Goal: Transaction & Acquisition: Purchase product/service

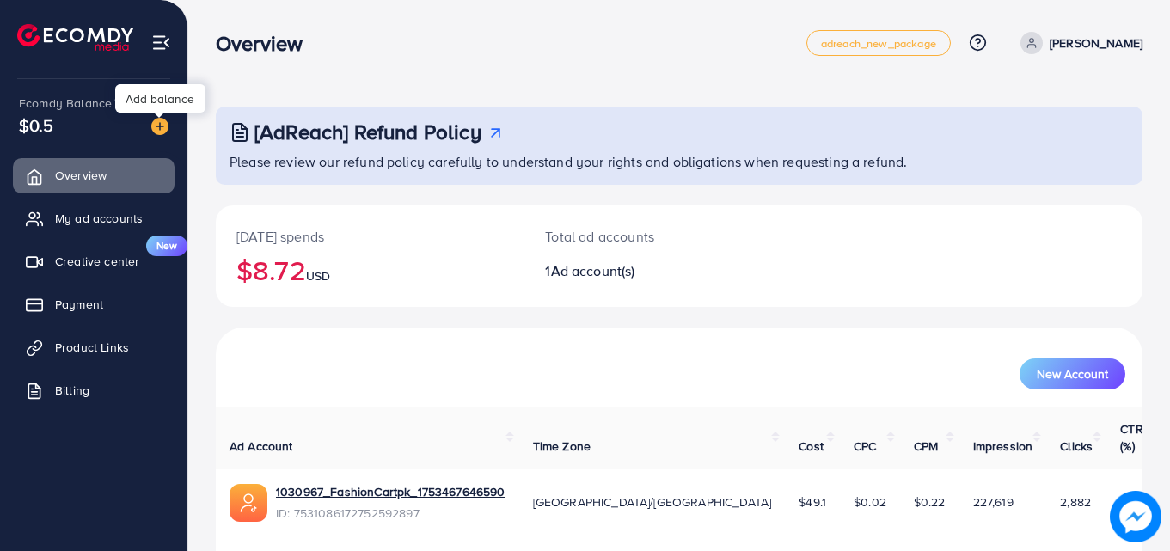
click at [163, 127] on img at bounding box center [159, 126] width 17 height 17
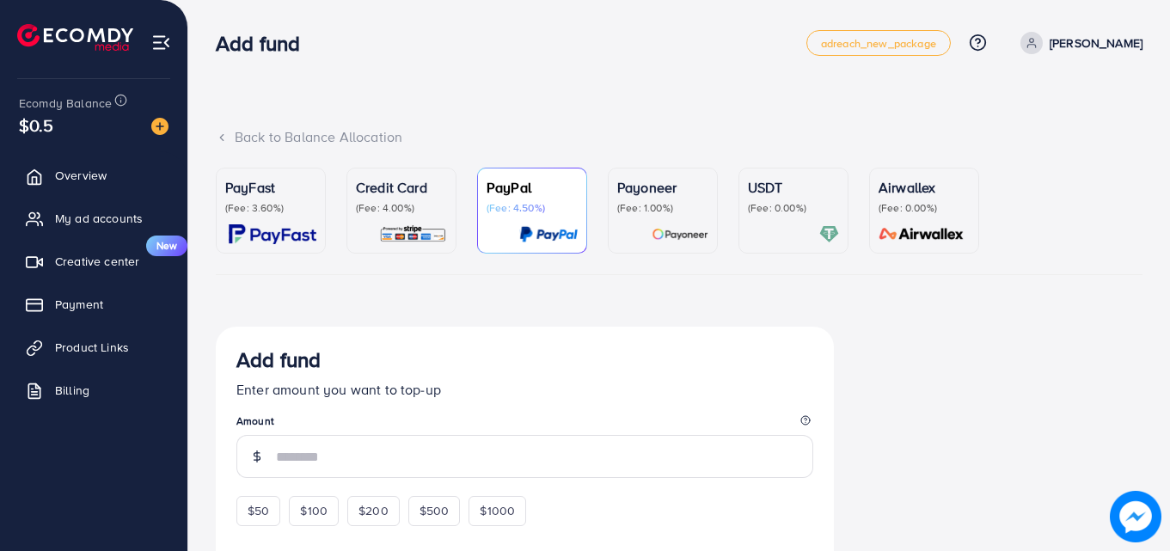
click at [361, 204] on p "(Fee: 4.00%)" at bounding box center [401, 208] width 91 height 14
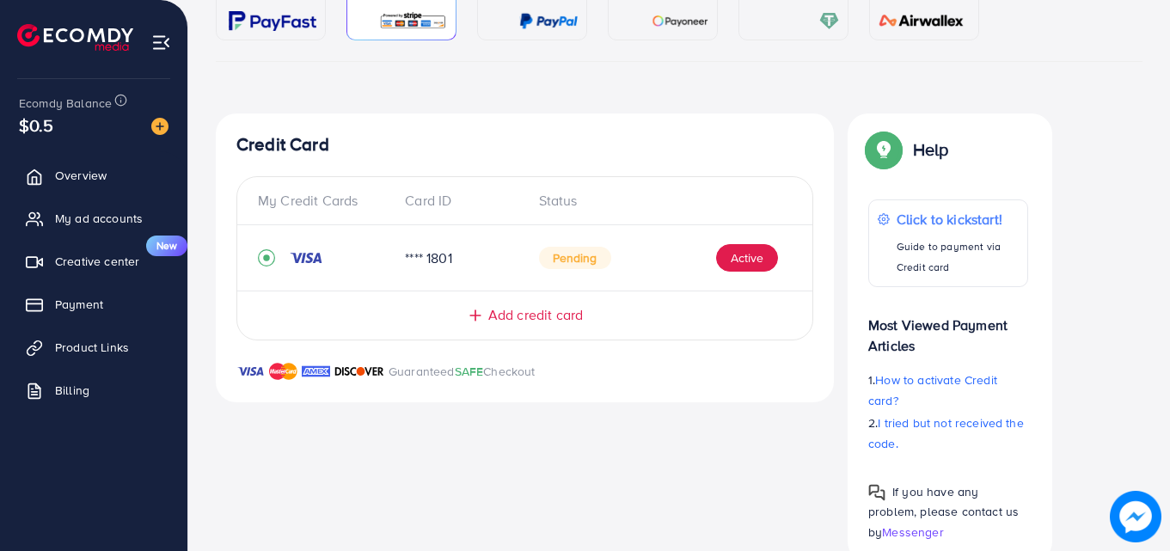
scroll to position [228, 0]
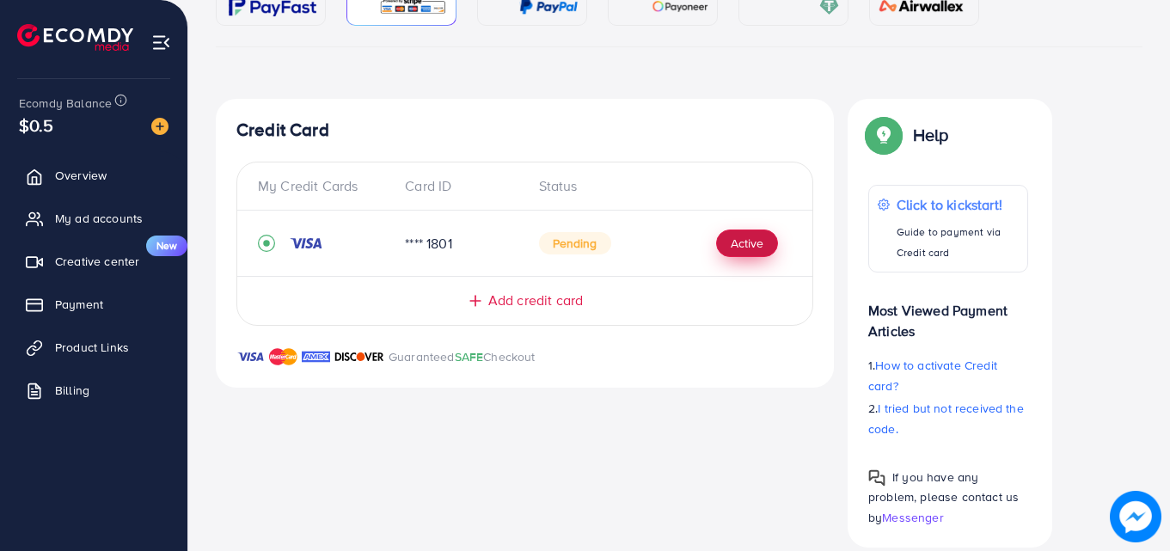
click at [729, 249] on button "Active" at bounding box center [747, 244] width 62 height 28
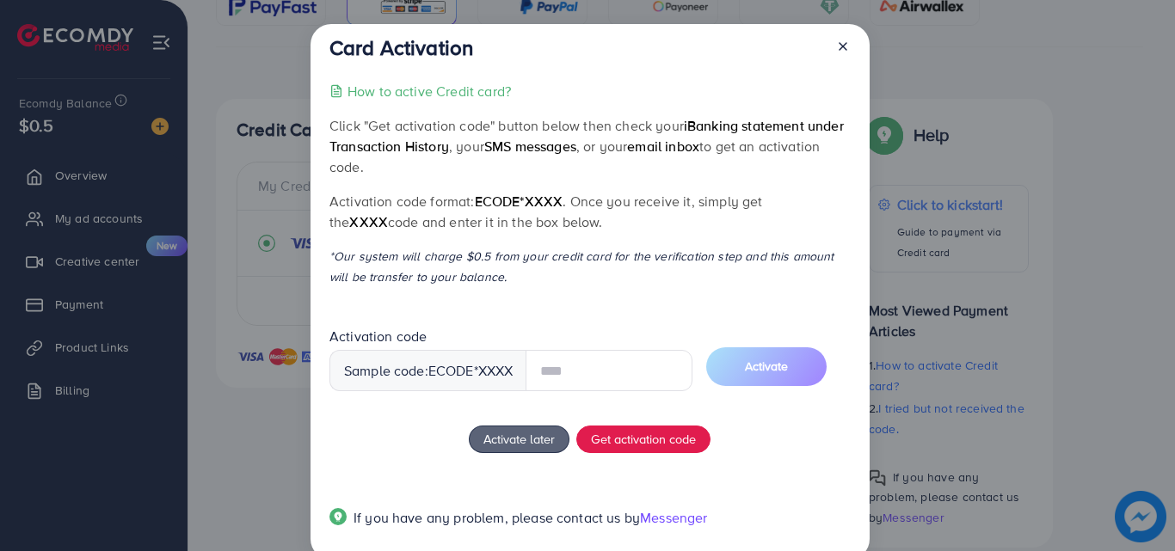
click at [836, 48] on icon at bounding box center [843, 47] width 14 height 14
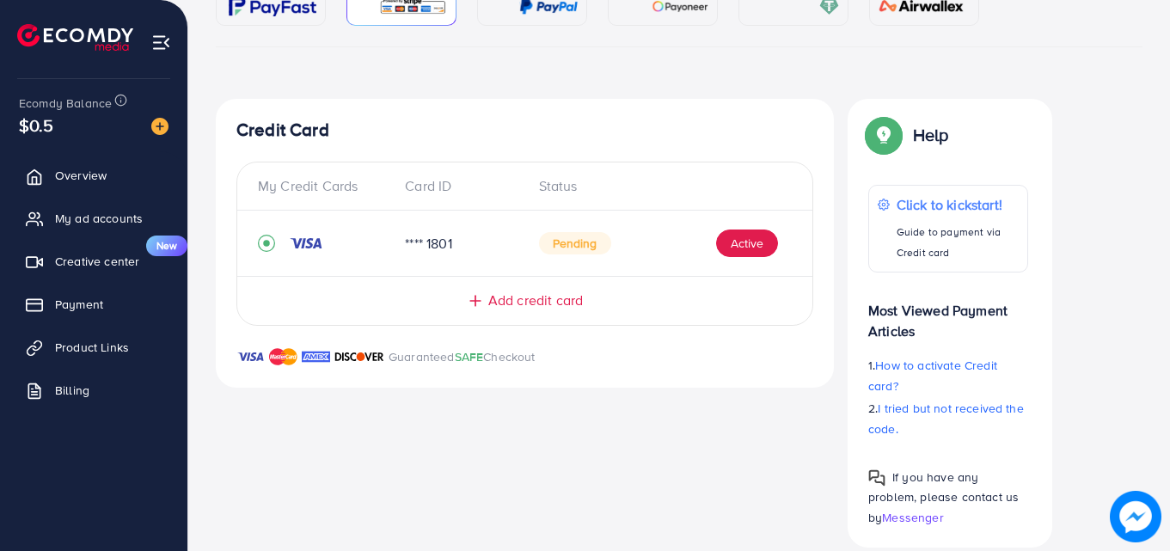
click at [551, 297] on span "Add credit card" at bounding box center [535, 301] width 95 height 20
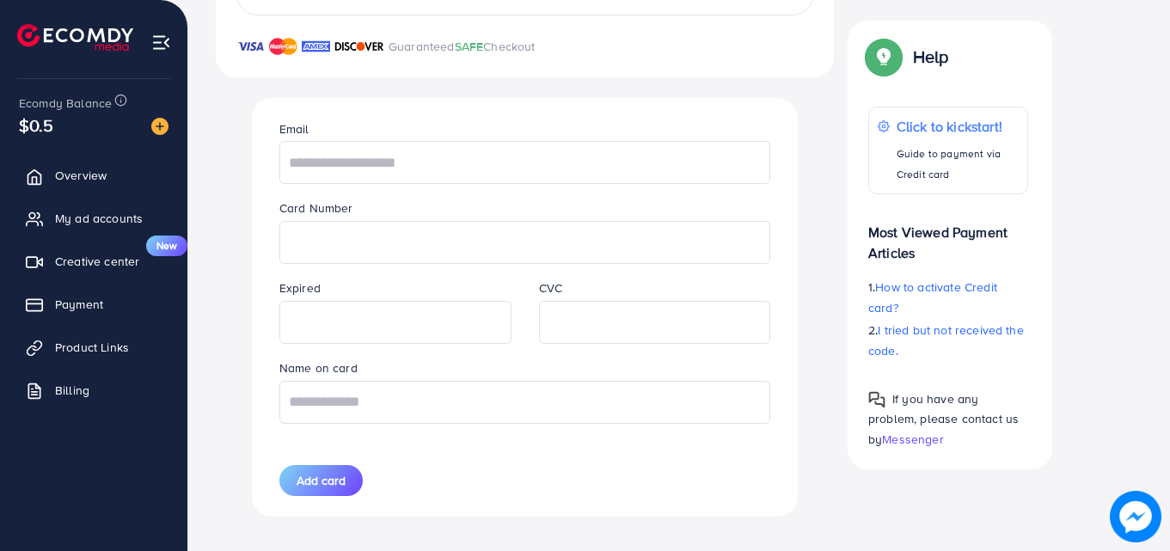
scroll to position [552, 0]
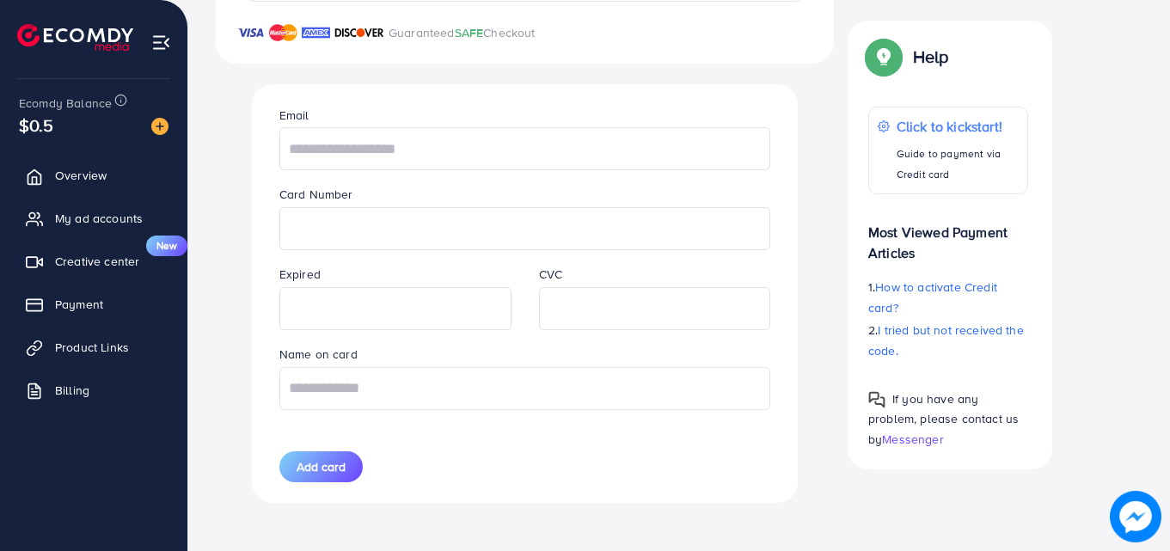
drag, startPoint x: 1155, startPoint y: 305, endPoint x: 1174, endPoint y: 197, distance: 110.0
drag, startPoint x: 1166, startPoint y: 356, endPoint x: 1174, endPoint y: 300, distance: 56.4
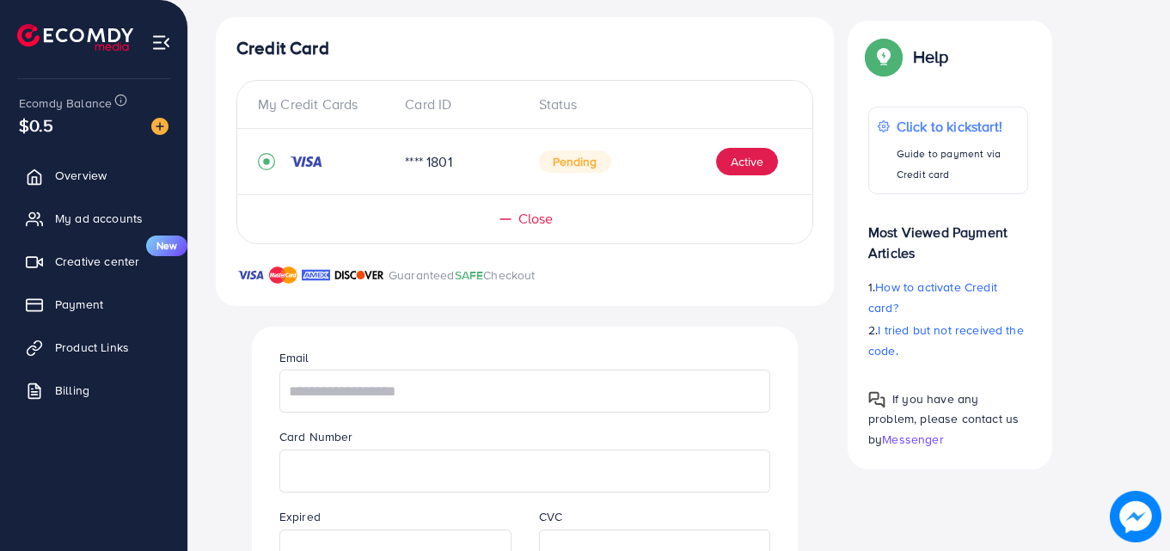
scroll to position [308, 0]
click at [517, 235] on div "My Credit Cards Card ID Status **** 1801 Pending Active Close" at bounding box center [524, 164] width 577 height 164
click at [519, 226] on span "Close" at bounding box center [536, 221] width 35 height 20
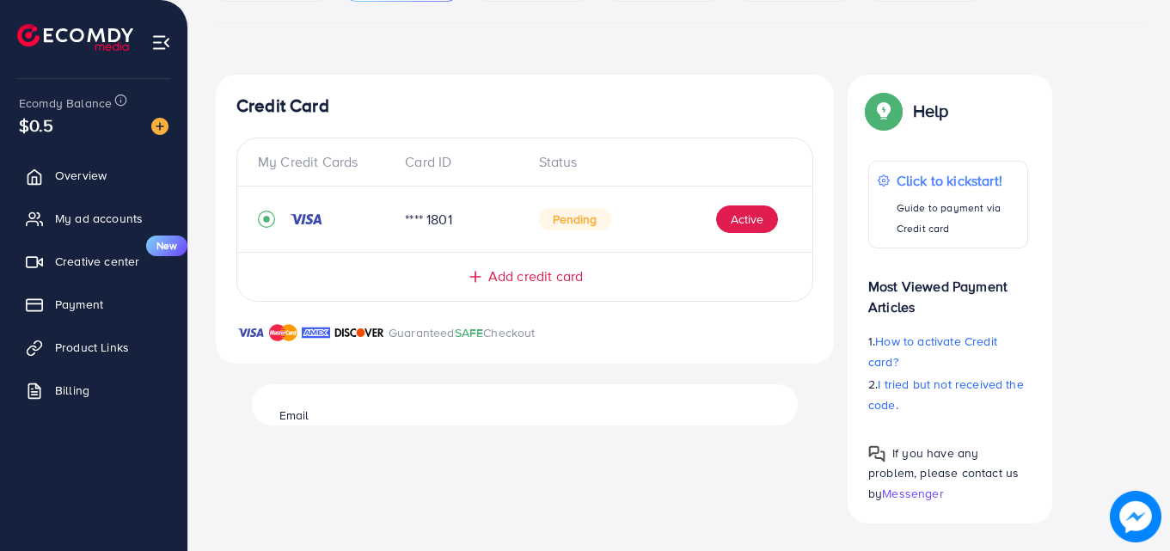
scroll to position [252, 0]
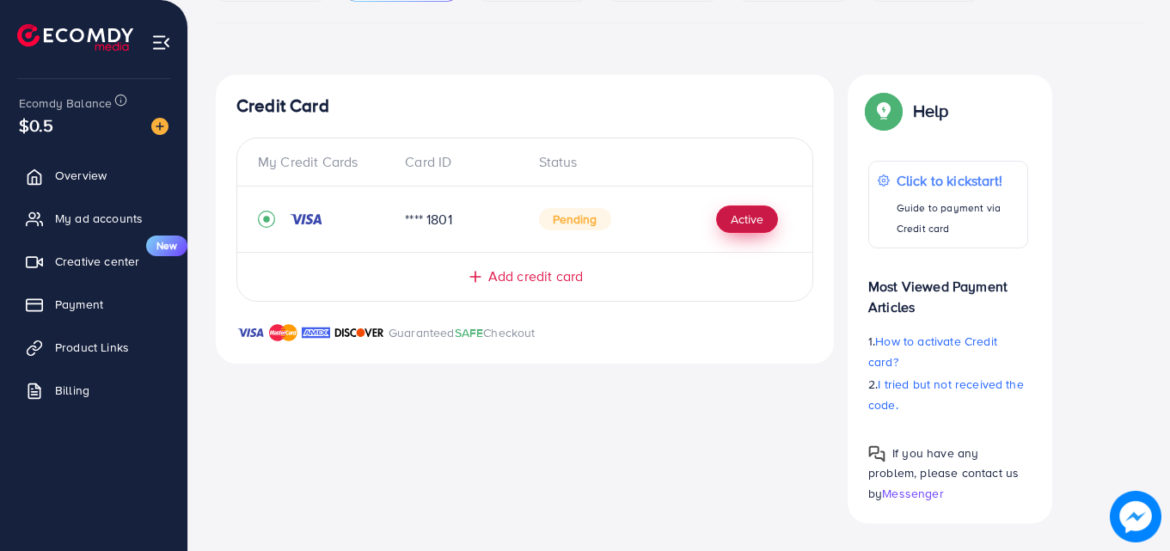
click at [759, 210] on button "Active" at bounding box center [747, 220] width 62 height 28
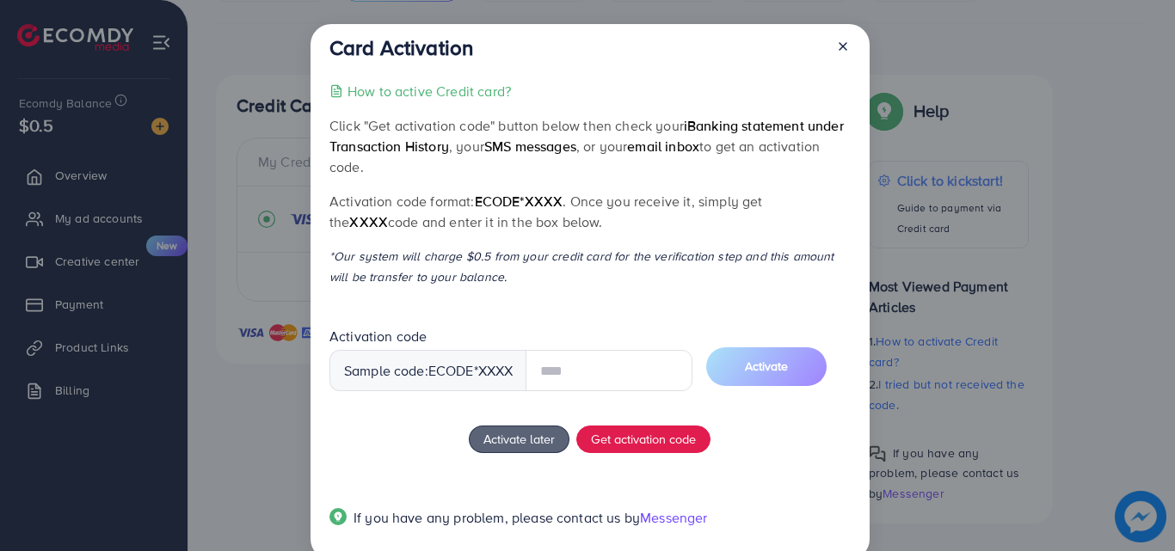
click at [679, 425] on div "How to active Credit card? Click "Get activation code" button below then check …" at bounding box center [589, 315] width 520 height 469
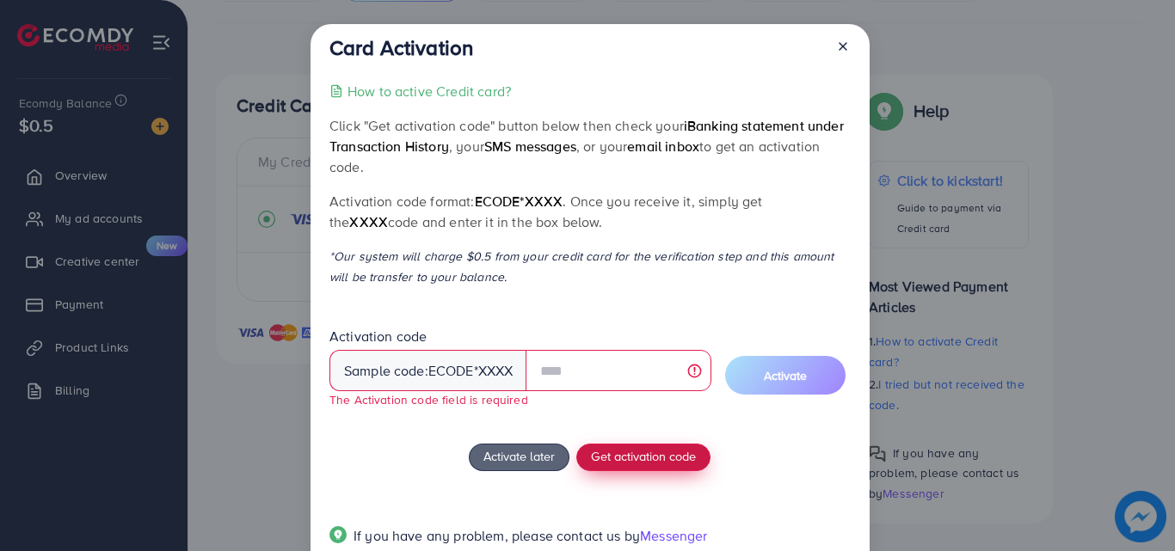
click at [654, 455] on span "Get activation code" at bounding box center [643, 456] width 105 height 18
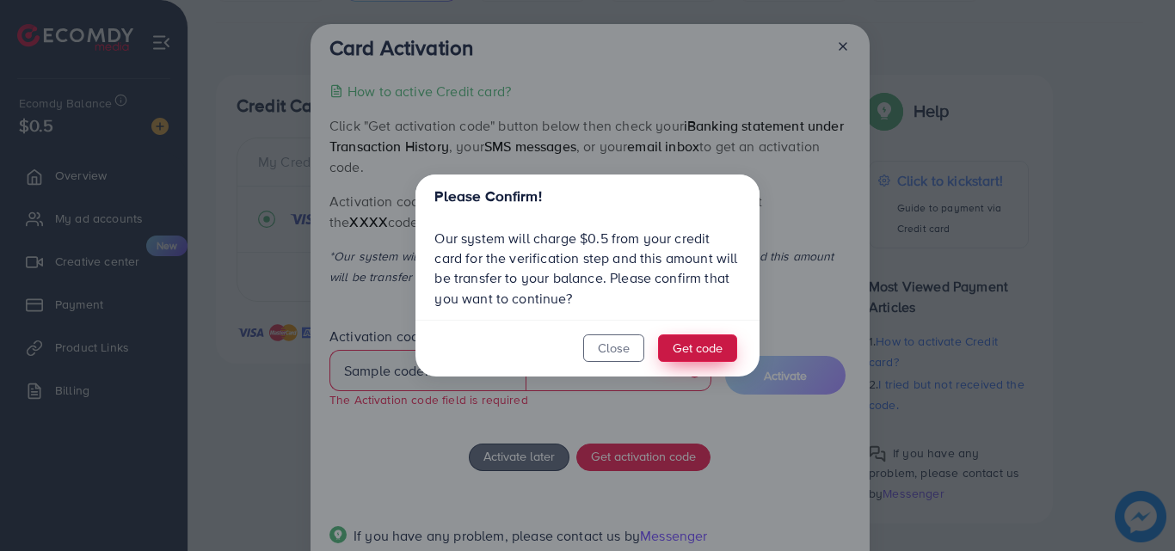
click at [703, 350] on button "Get code" at bounding box center [697, 348] width 79 height 28
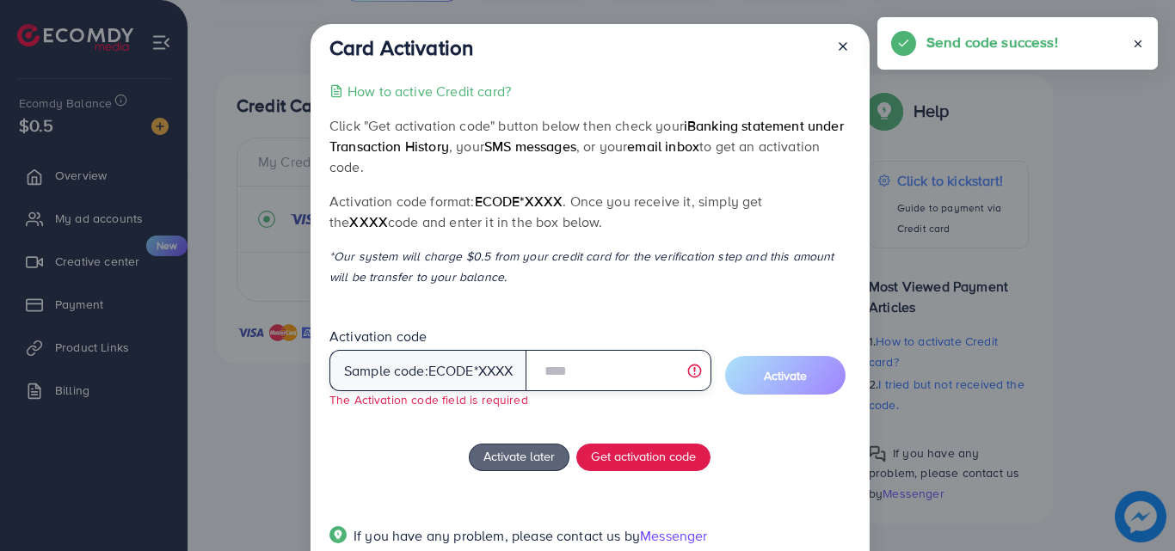
click at [614, 371] on input "text" at bounding box center [617, 370] width 185 height 41
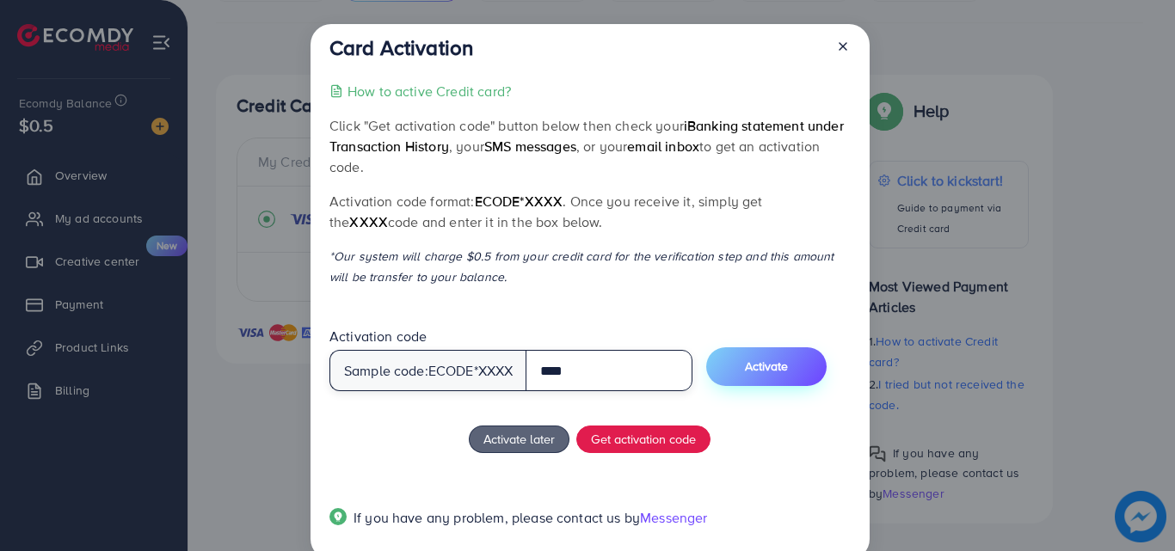
type input "****"
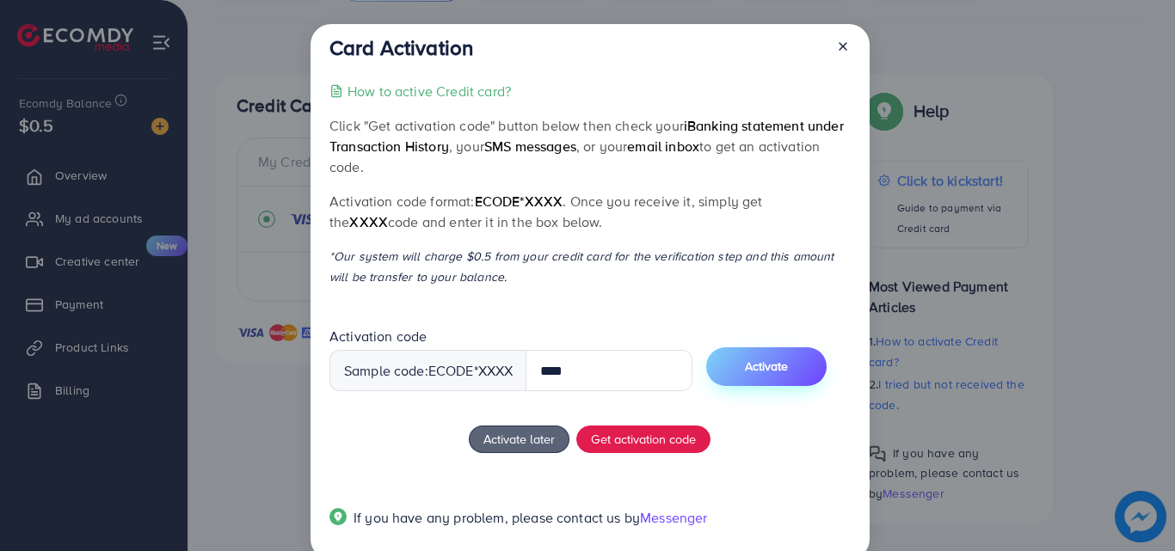
click at [746, 367] on button "Activate" at bounding box center [766, 366] width 120 height 39
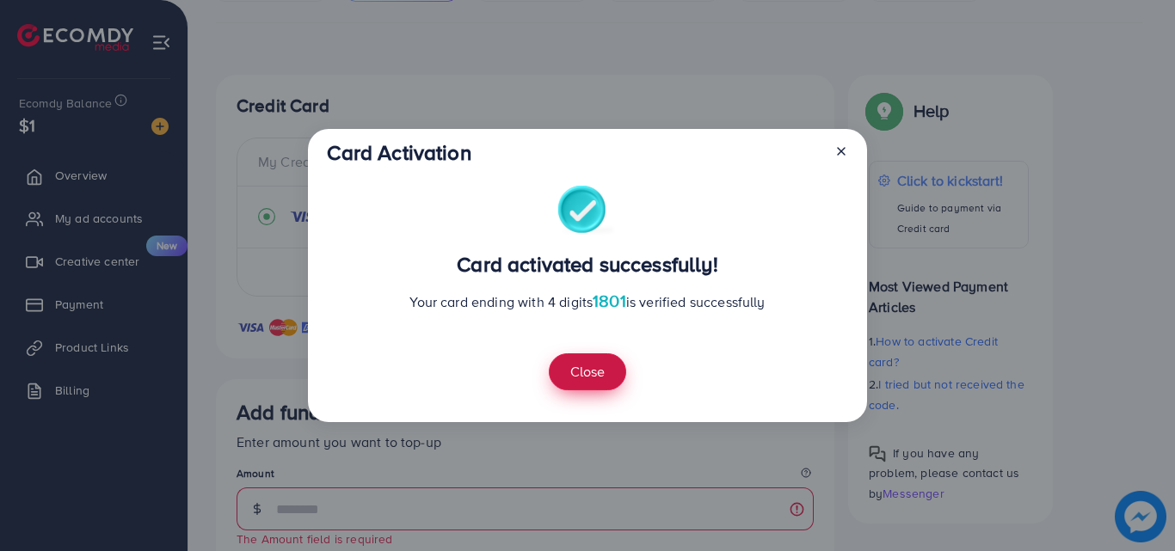
click at [592, 359] on button "Close" at bounding box center [587, 371] width 77 height 37
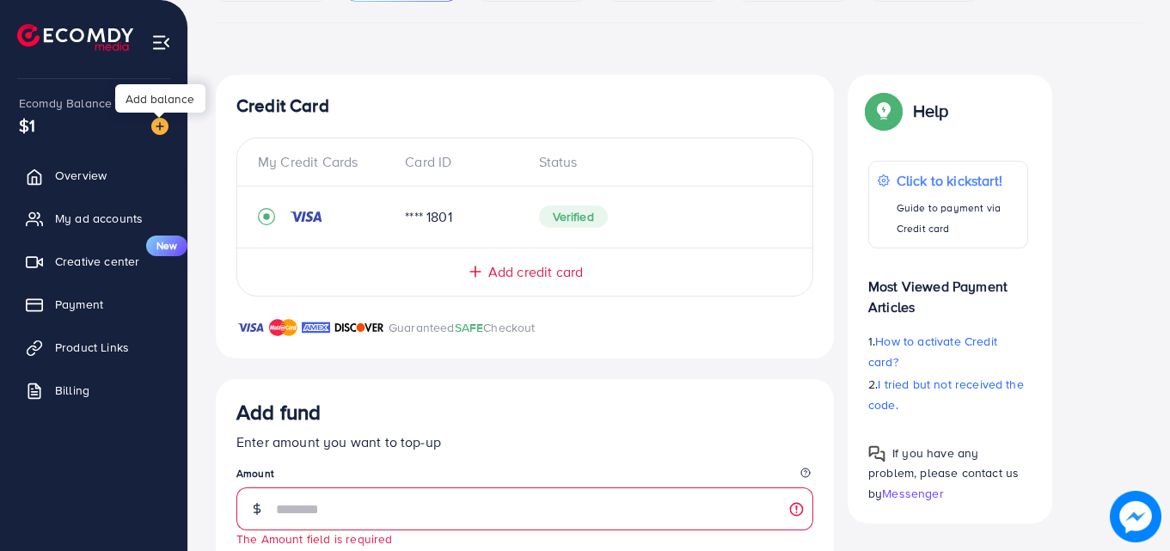
click at [167, 123] on img at bounding box center [159, 126] width 17 height 17
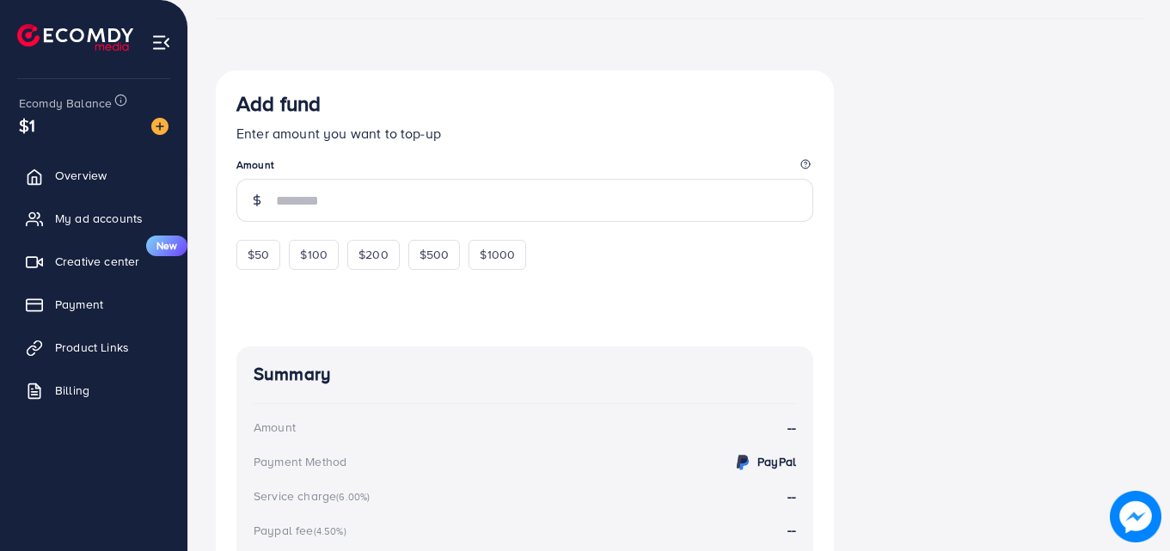
scroll to position [257, 0]
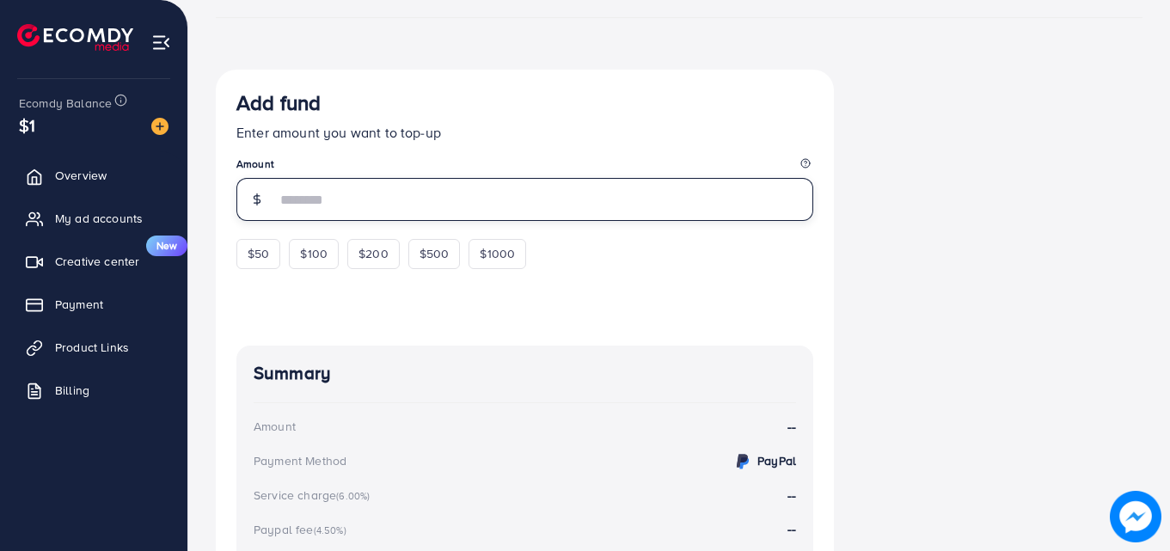
click at [345, 210] on input "number" at bounding box center [544, 199] width 537 height 43
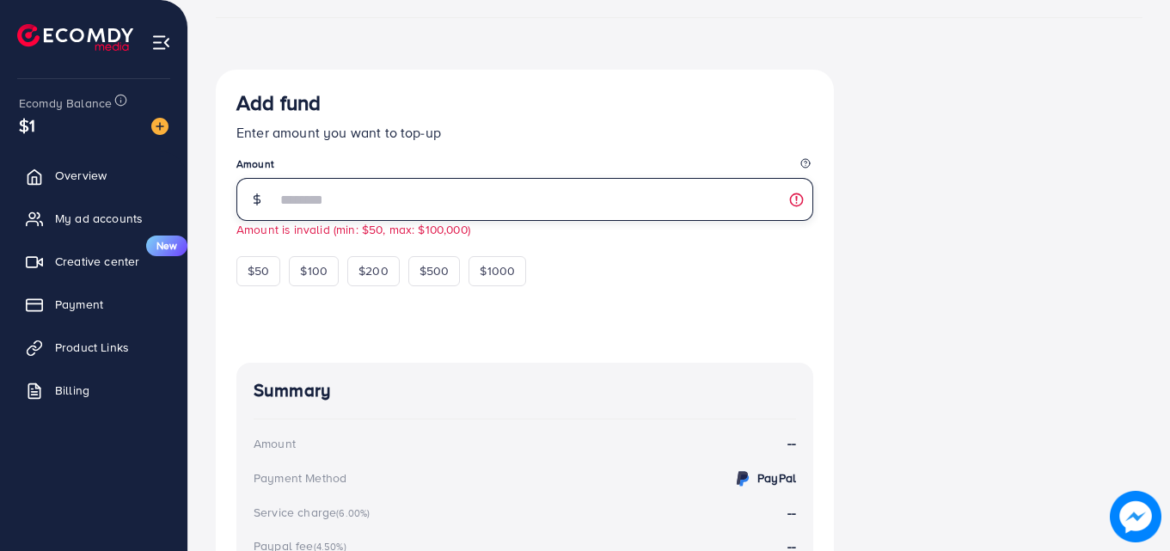
scroll to position [206, 0]
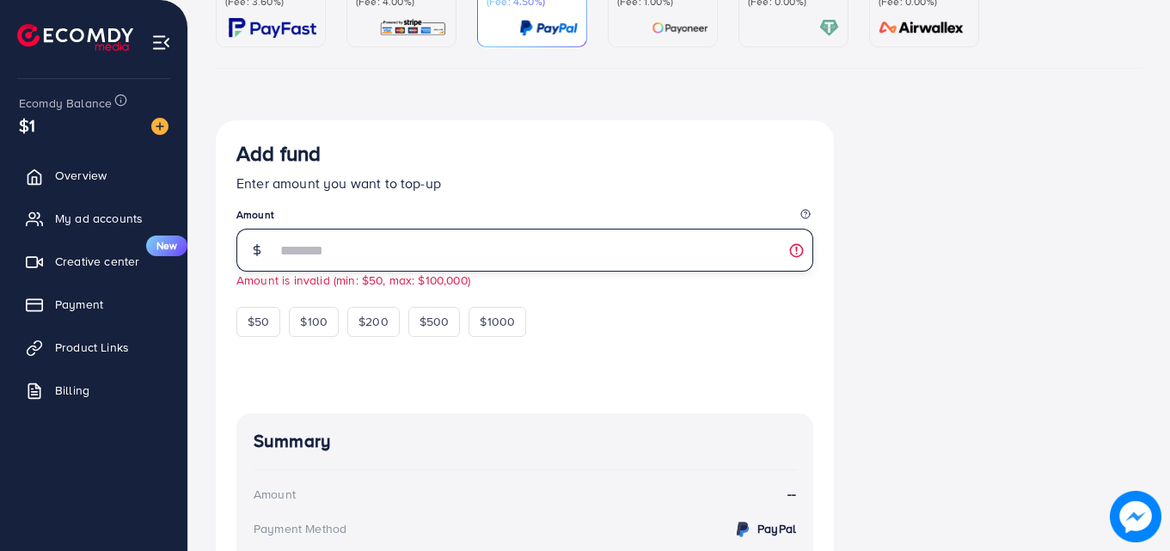
type input "**"
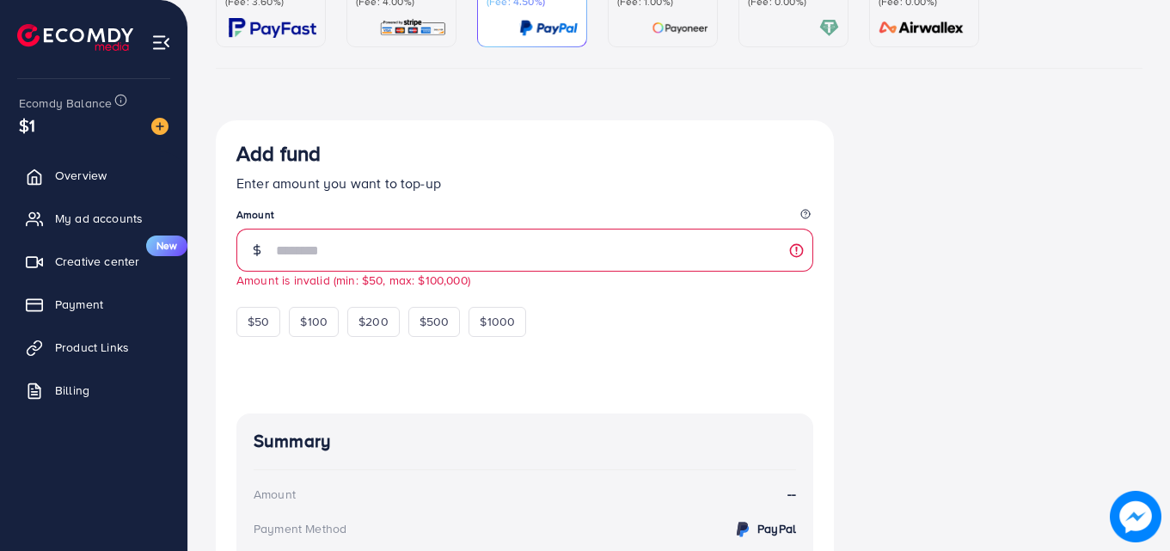
click at [420, 35] on img at bounding box center [413, 28] width 68 height 20
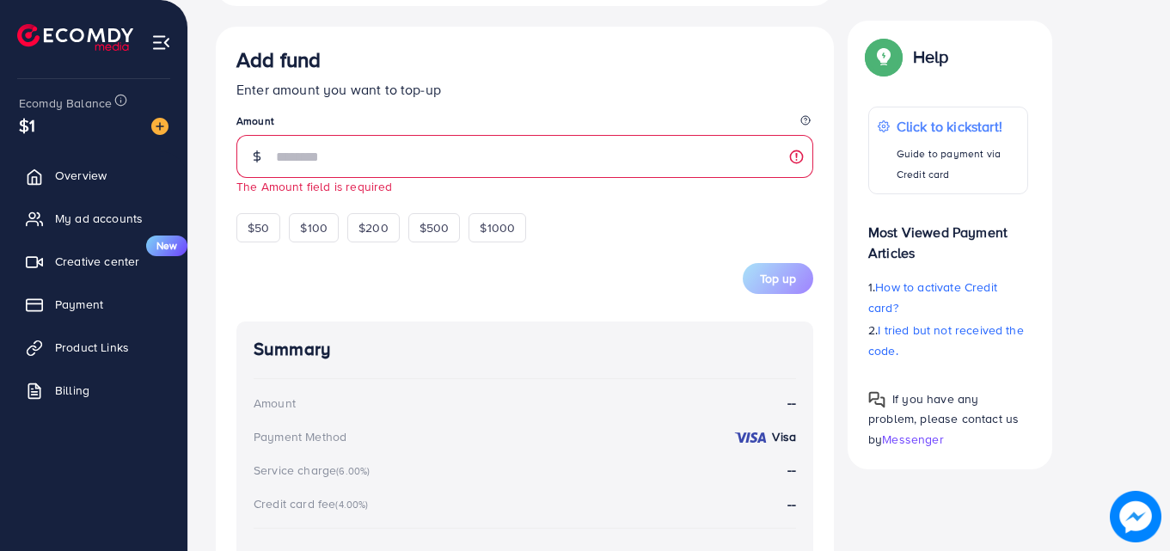
scroll to position [606, 0]
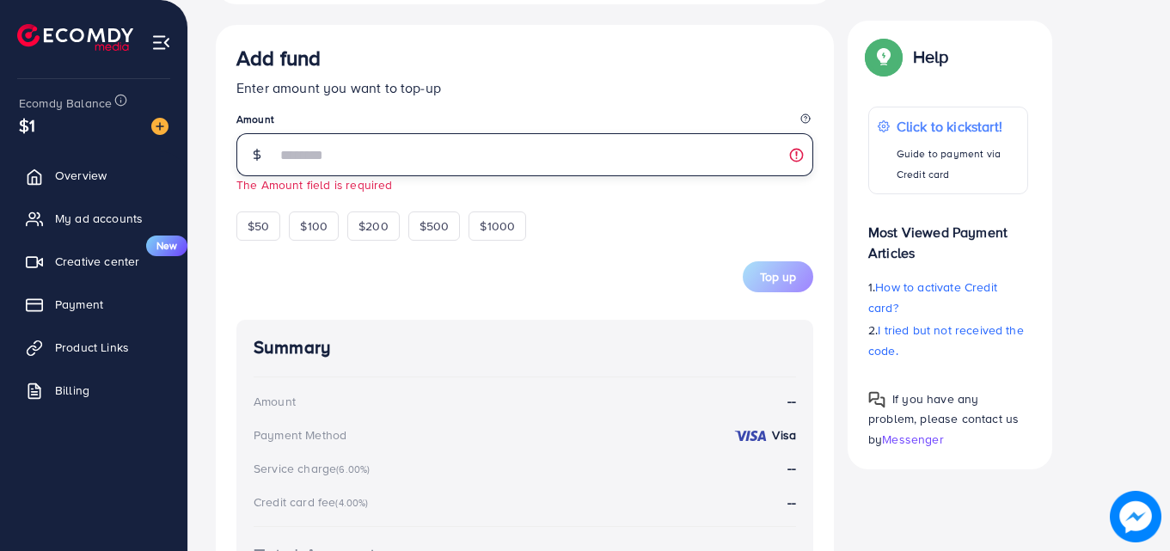
click at [666, 170] on input "number" at bounding box center [544, 154] width 537 height 43
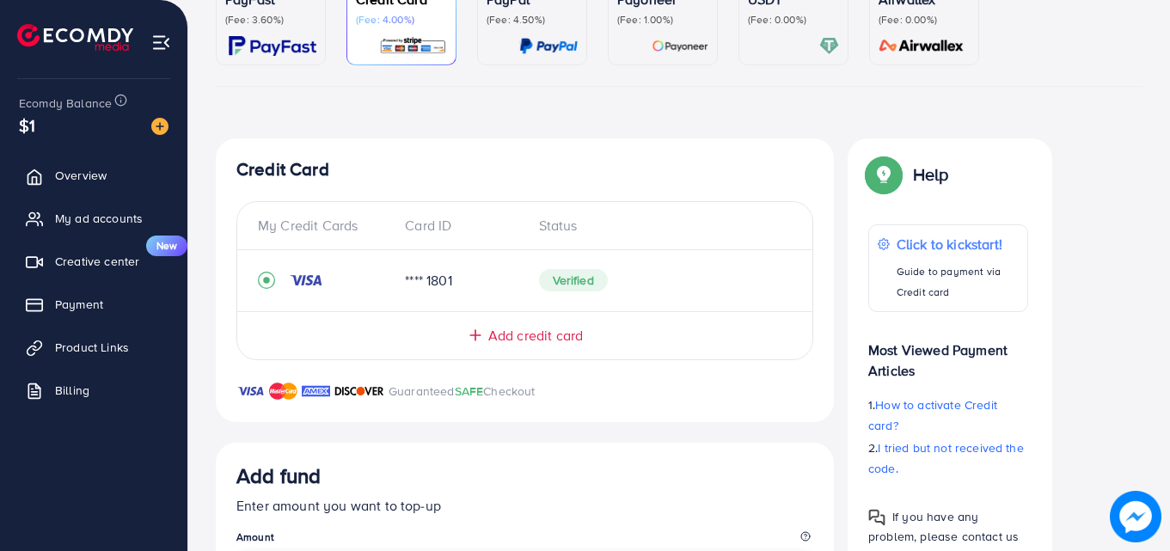
scroll to position [172, 0]
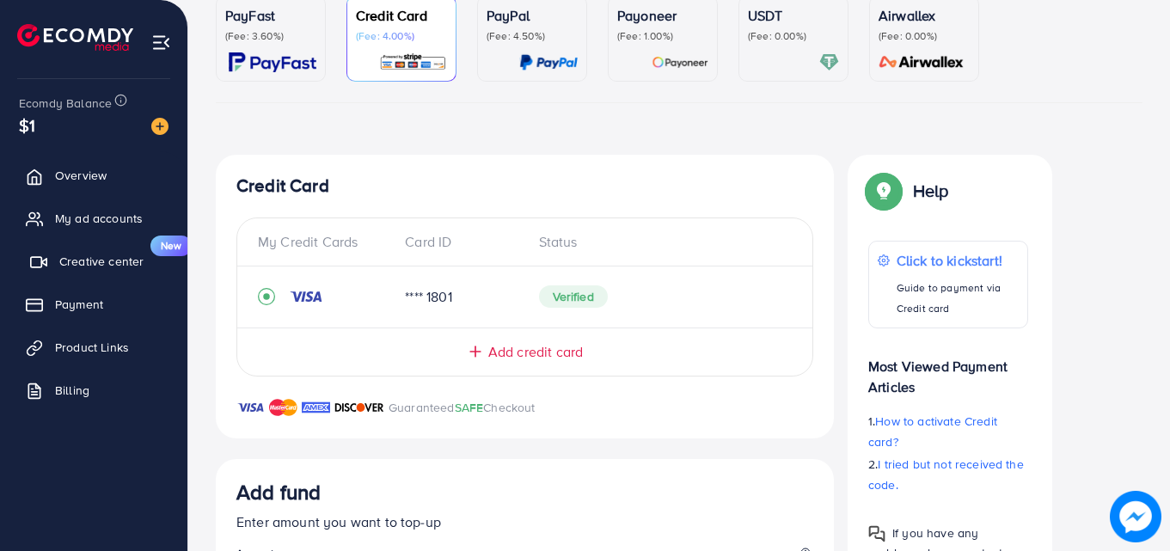
type input "**"
click at [83, 252] on link "Creative center New" at bounding box center [94, 261] width 162 height 34
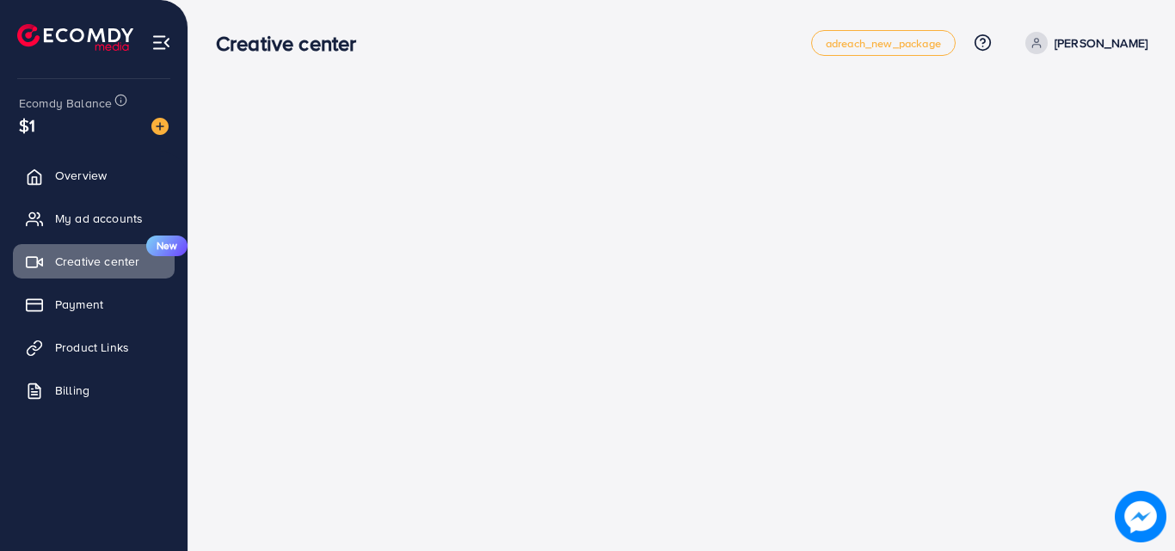
click at [46, 324] on ul "Overview My ad accounts Creative center New Payment Product Links Billing" at bounding box center [93, 288] width 187 height 274
click at [52, 307] on link "Payment" at bounding box center [94, 304] width 162 height 34
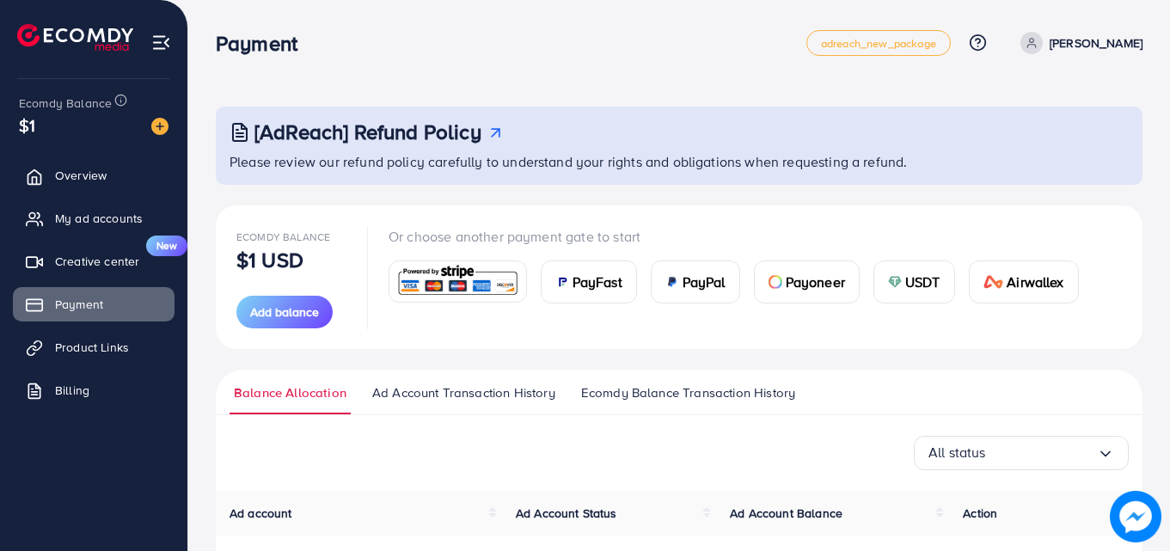
scroll to position [178, 0]
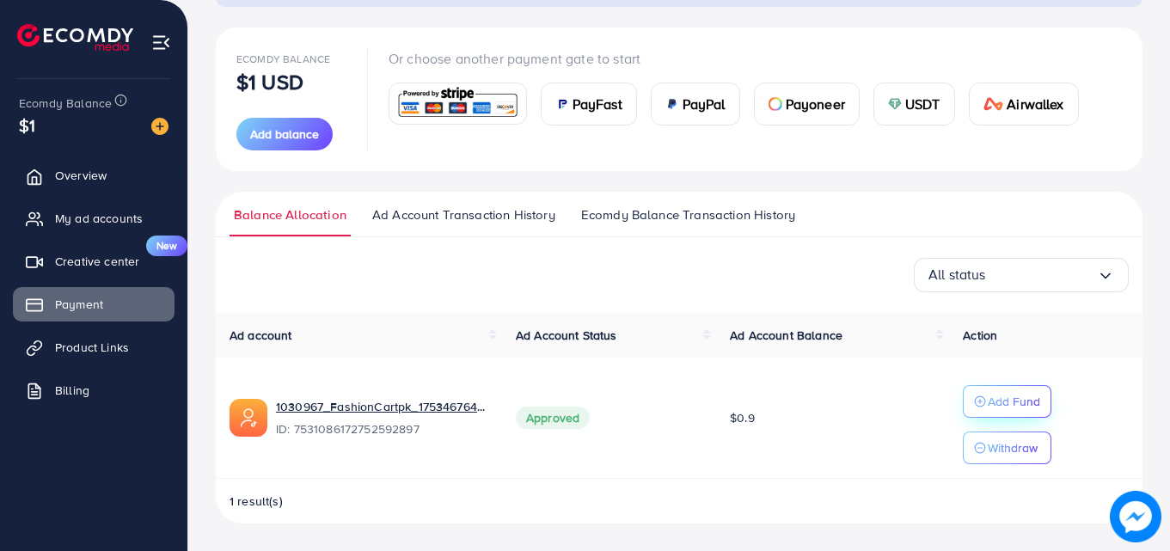
click at [1004, 397] on p "Add Fund" at bounding box center [1014, 401] width 52 height 21
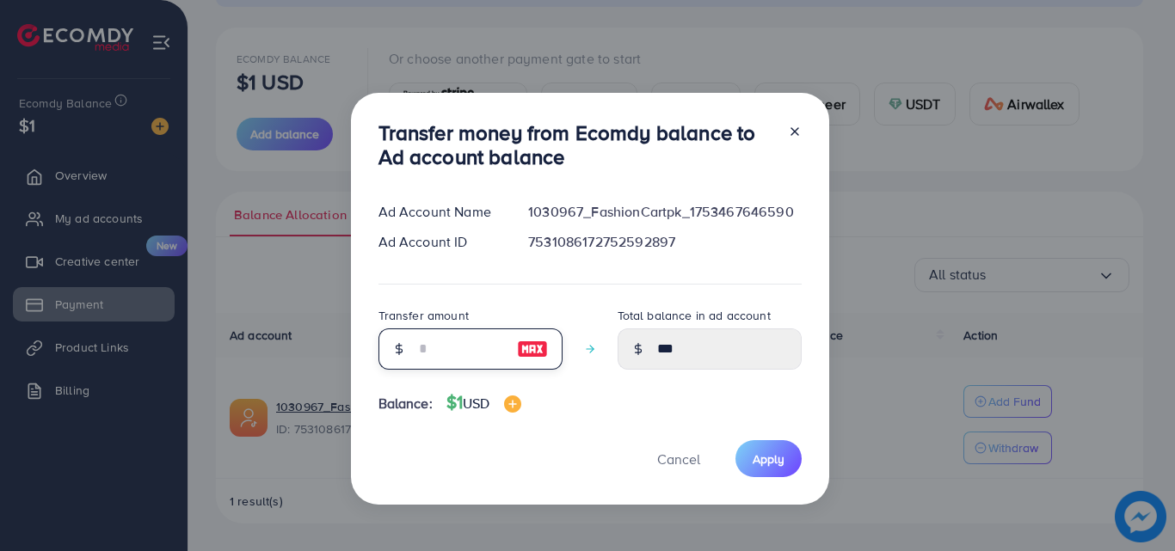
click at [477, 344] on input "number" at bounding box center [461, 348] width 86 height 41
type input "*"
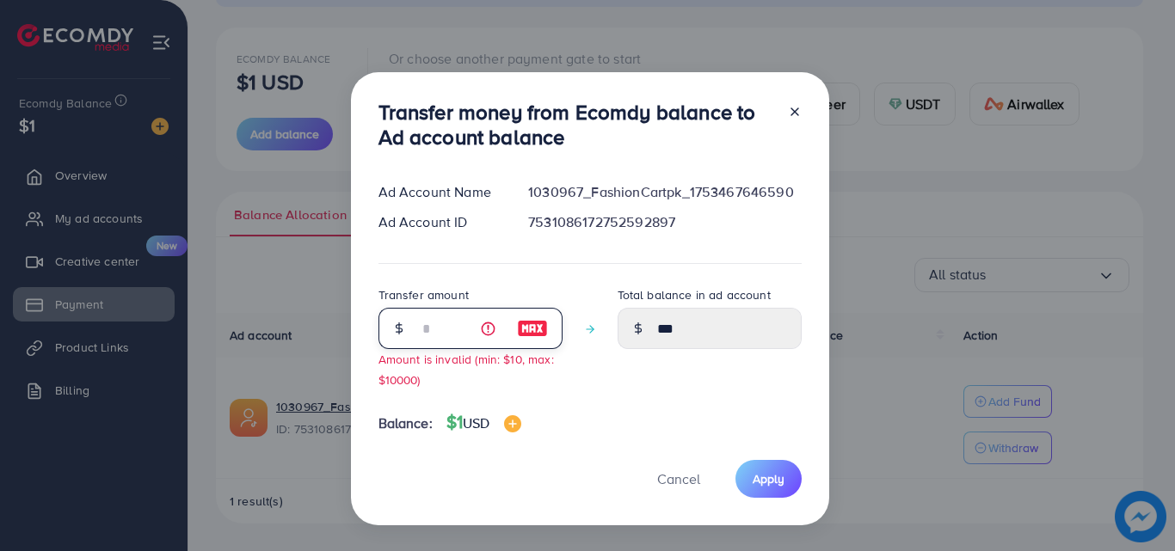
type input "****"
type input "*"
click at [795, 106] on icon at bounding box center [795, 112] width 14 height 14
type input "***"
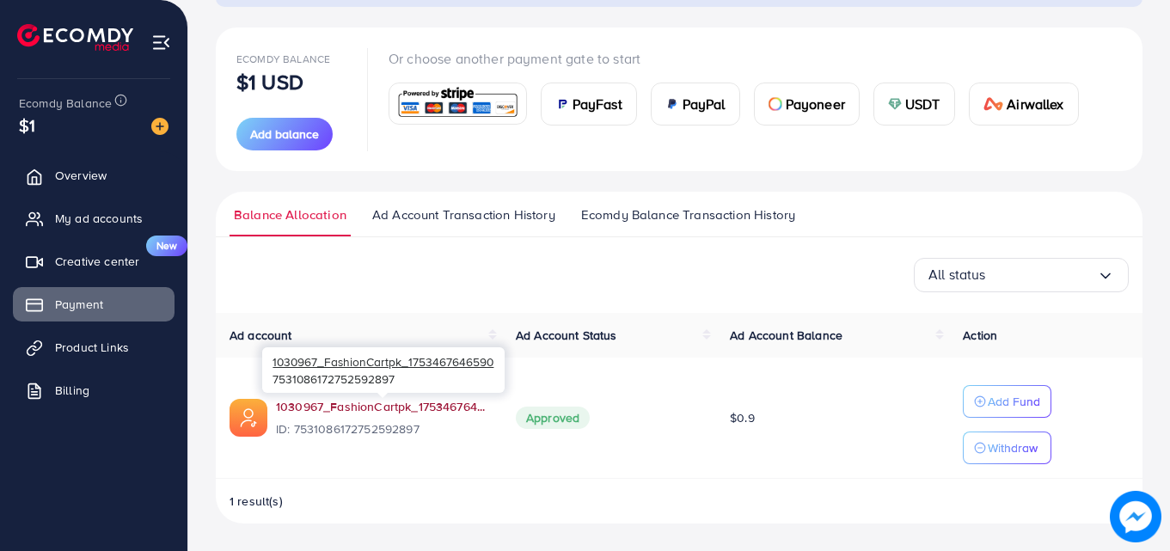
click at [430, 399] on link "1030967_FashionCartpk_1753467646590" at bounding box center [382, 406] width 212 height 17
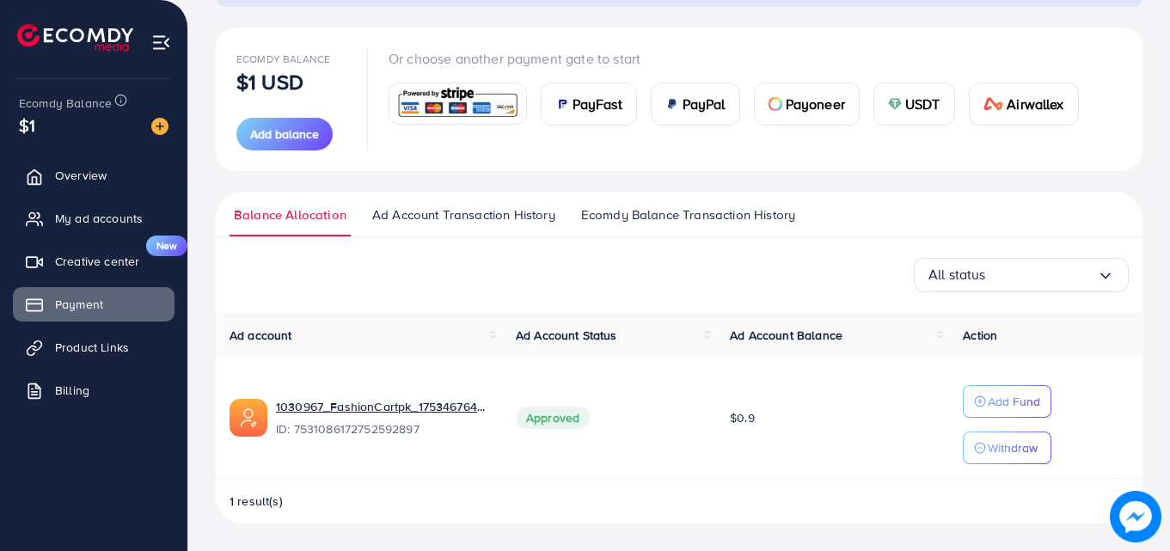
click at [1170, 181] on html "Payment adreach_new_package Help Center Contact Support Plans and Pricing Term …" at bounding box center [585, 97] width 1170 height 551
click at [41, 210] on link "My ad accounts" at bounding box center [94, 218] width 162 height 34
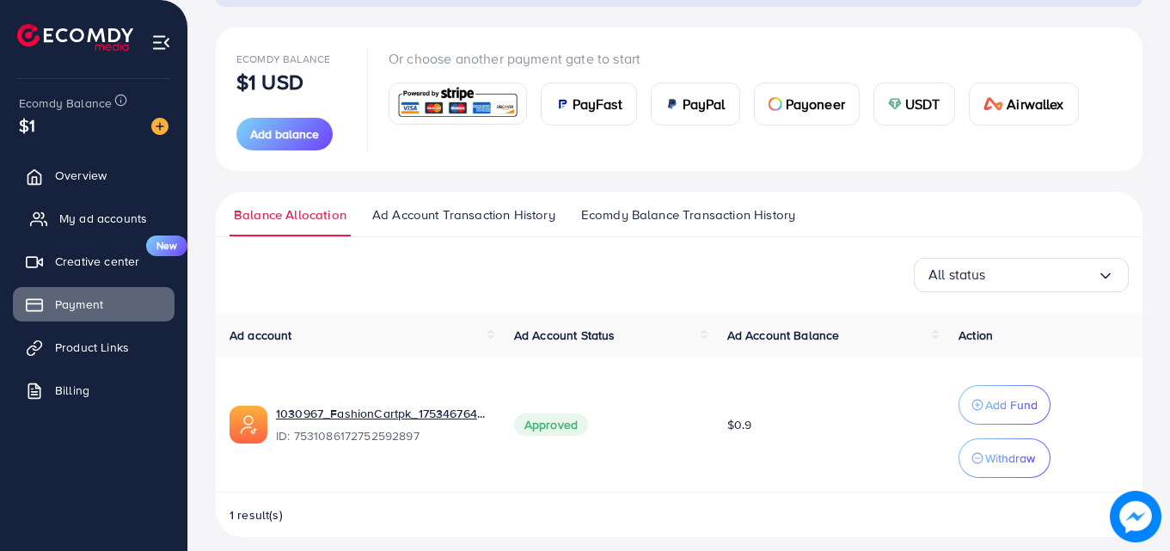
click at [41, 210] on link "My ad accounts" at bounding box center [94, 218] width 162 height 34
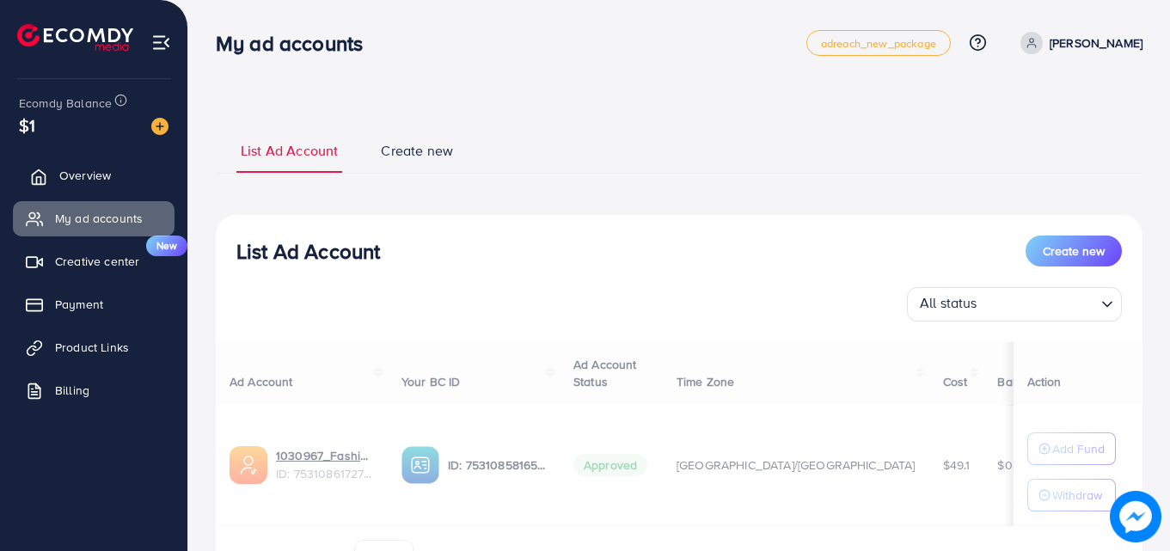
click at [46, 179] on icon at bounding box center [39, 176] width 13 height 15
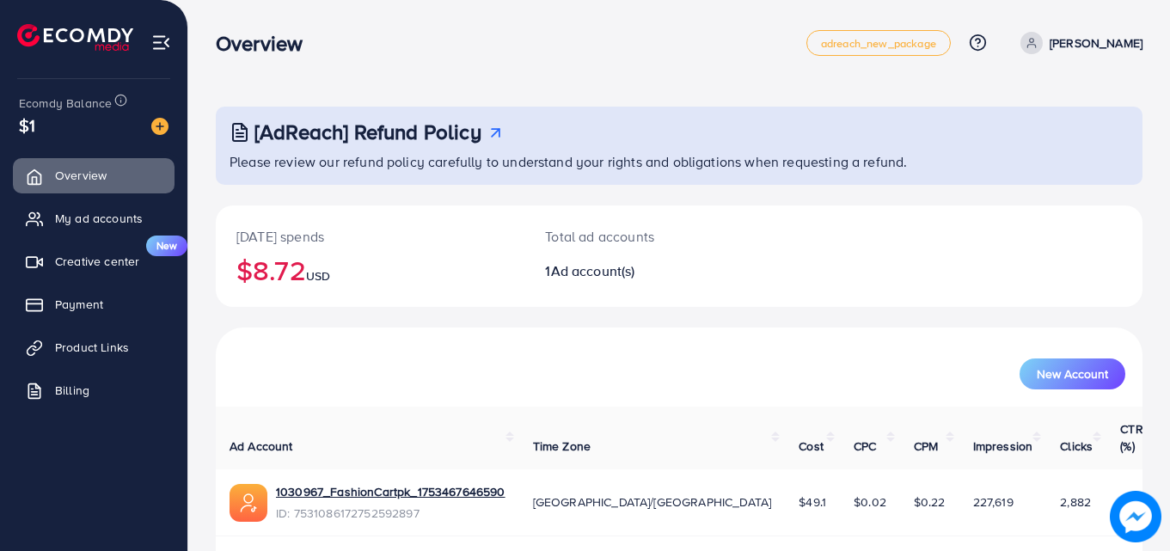
click at [52, 126] on div "$1" at bounding box center [94, 125] width 150 height 25
click at [156, 120] on img at bounding box center [159, 126] width 17 height 17
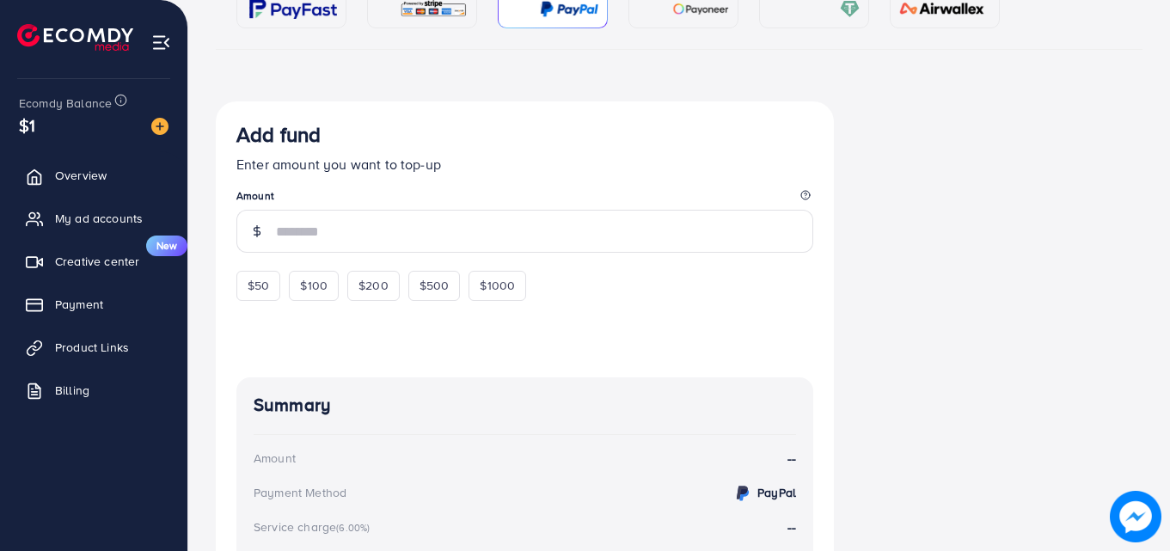
scroll to position [236, 0]
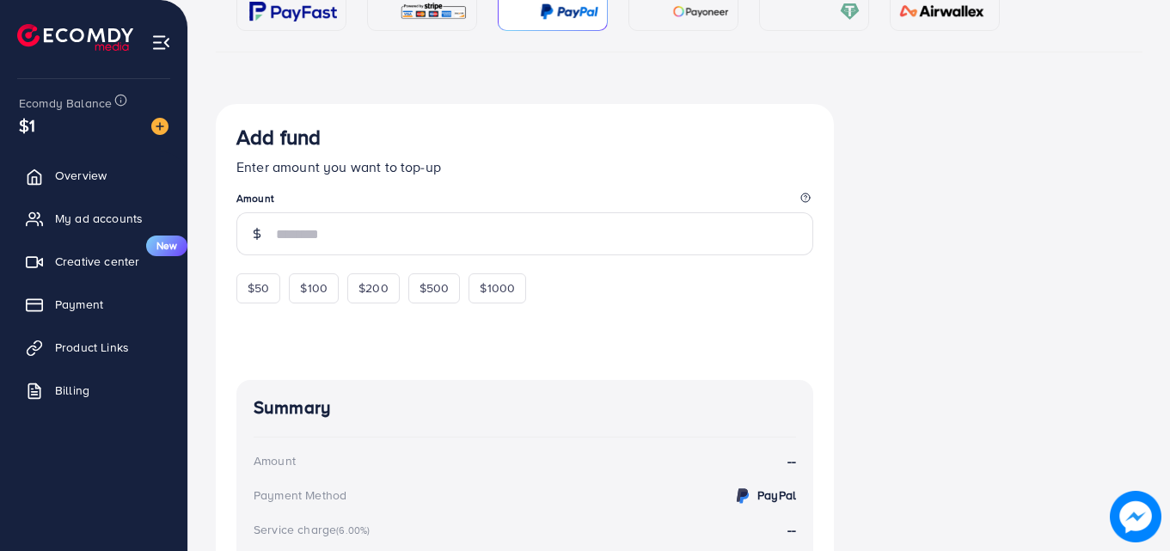
drag, startPoint x: 1166, startPoint y: 222, endPoint x: 1157, endPoint y: 169, distance: 53.3
click at [1157, 169] on div "Back to Balance Allocation PayFast (Fee: 3.60%) Credit Card (Fee: 4.00%) PayPal…" at bounding box center [679, 248] width 982 height 968
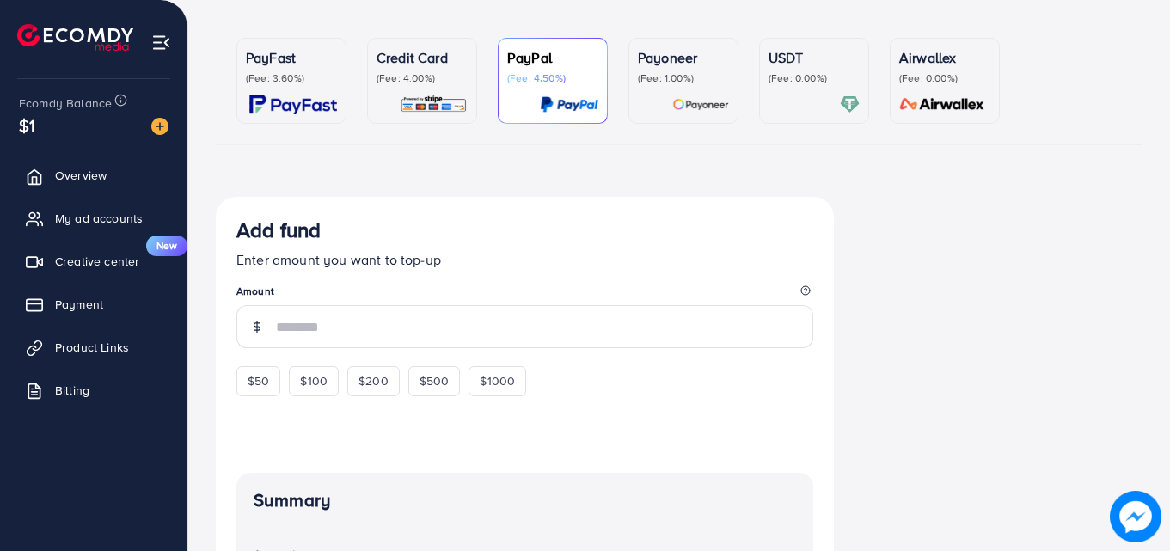
click at [786, 83] on p "(Fee: 0.00%)" at bounding box center [814, 78] width 91 height 14
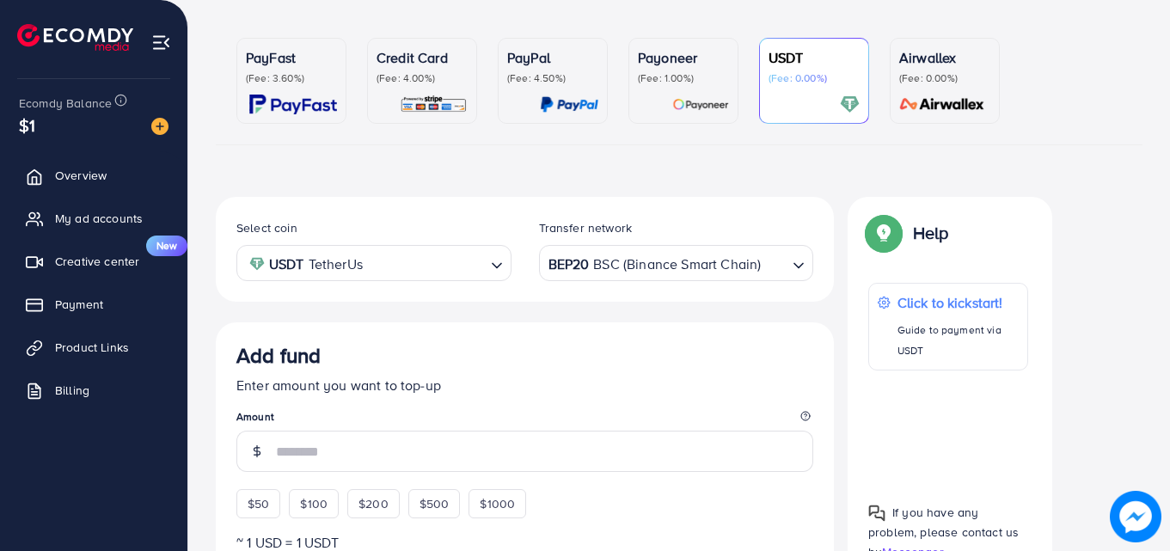
click at [425, 57] on p "Credit Card" at bounding box center [422, 57] width 91 height 21
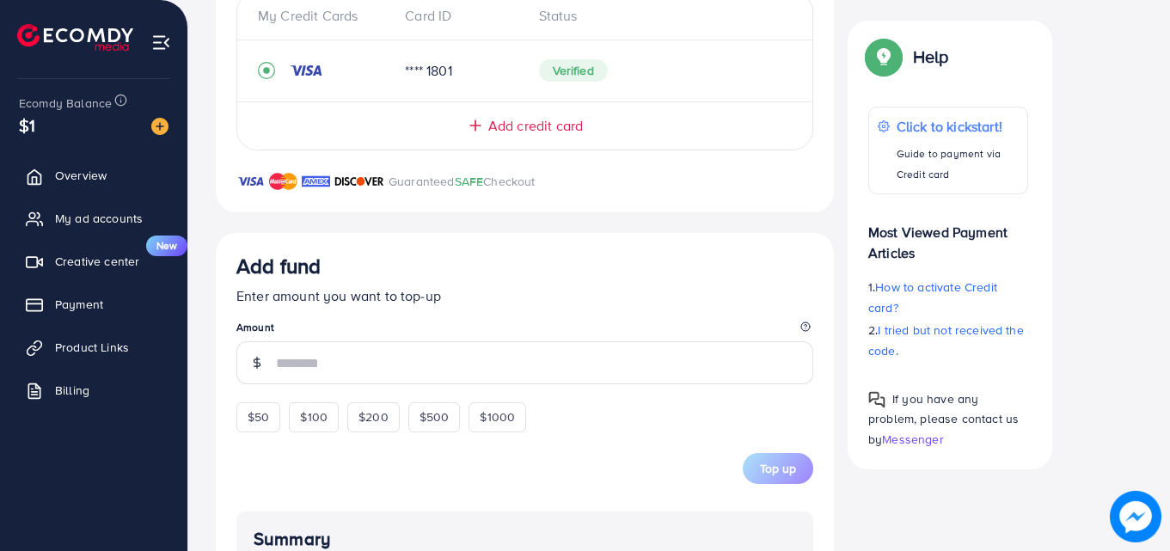
scroll to position [409, 0]
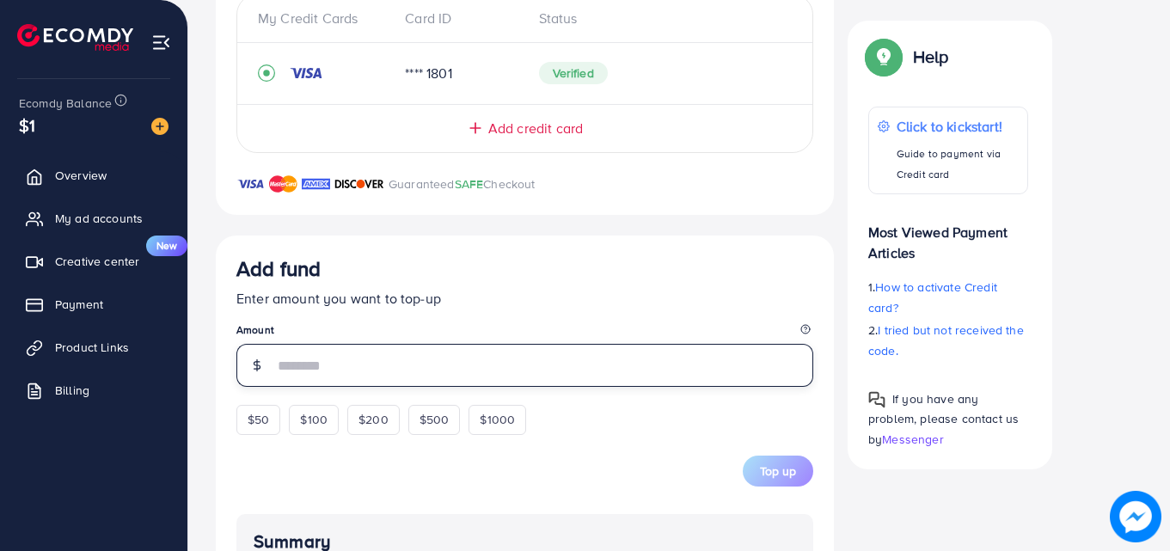
click at [484, 356] on input "number" at bounding box center [544, 365] width 537 height 43
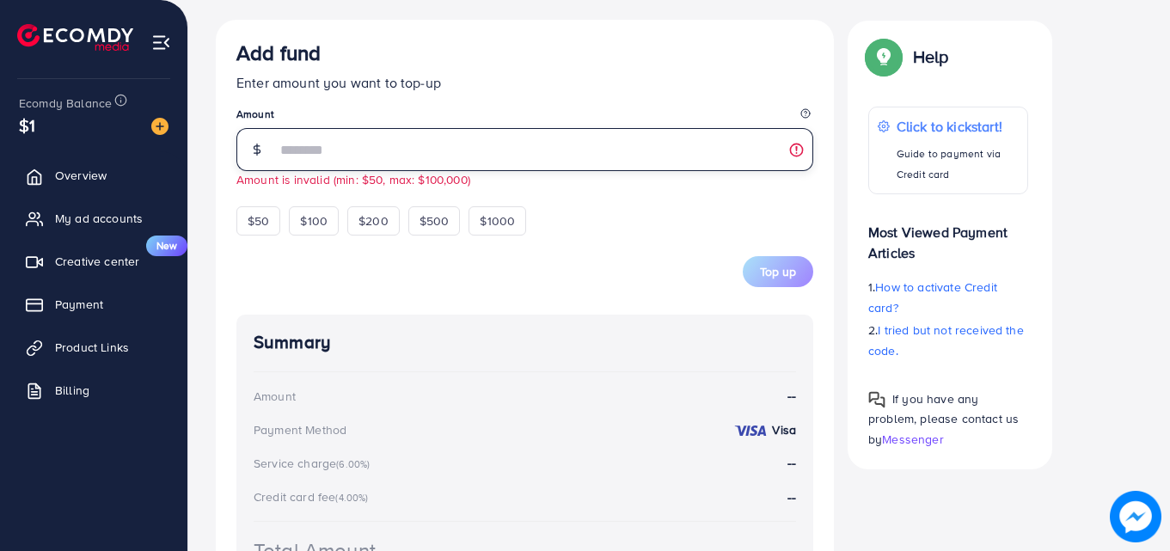
scroll to position [623, 0]
type input "**"
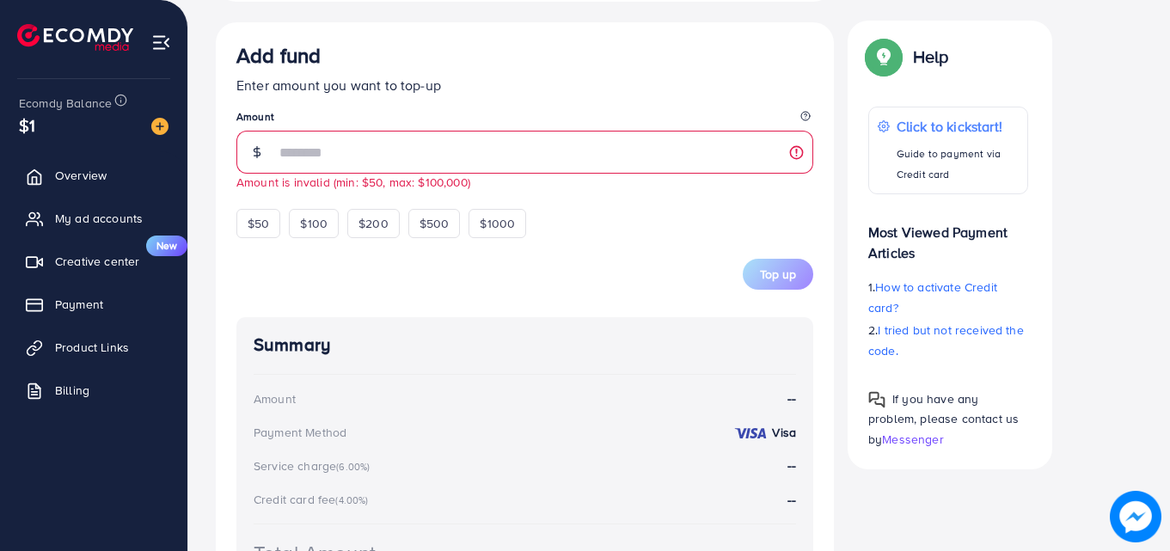
click at [113, 367] on ul "Overview My ad accounts Creative center New Payment Product Links Billing" at bounding box center [93, 288] width 187 height 274
click at [44, 407] on link "Billing" at bounding box center [94, 390] width 162 height 34
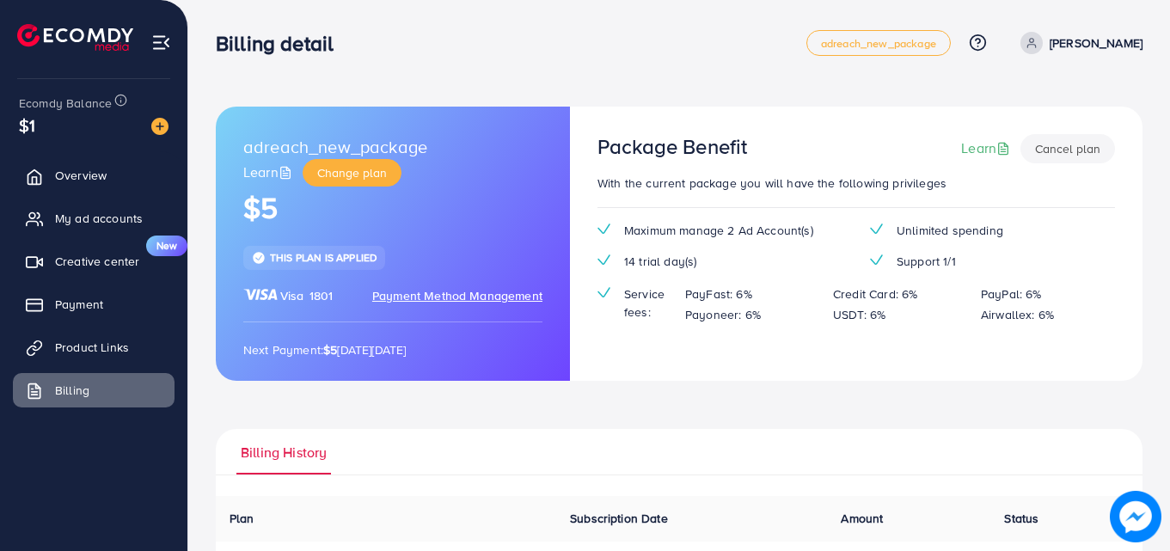
drag, startPoint x: 1174, startPoint y: 16, endPoint x: 603, endPoint y: 44, distance: 571.6
click at [603, 44] on div "Billing detail" at bounding box center [511, 43] width 591 height 25
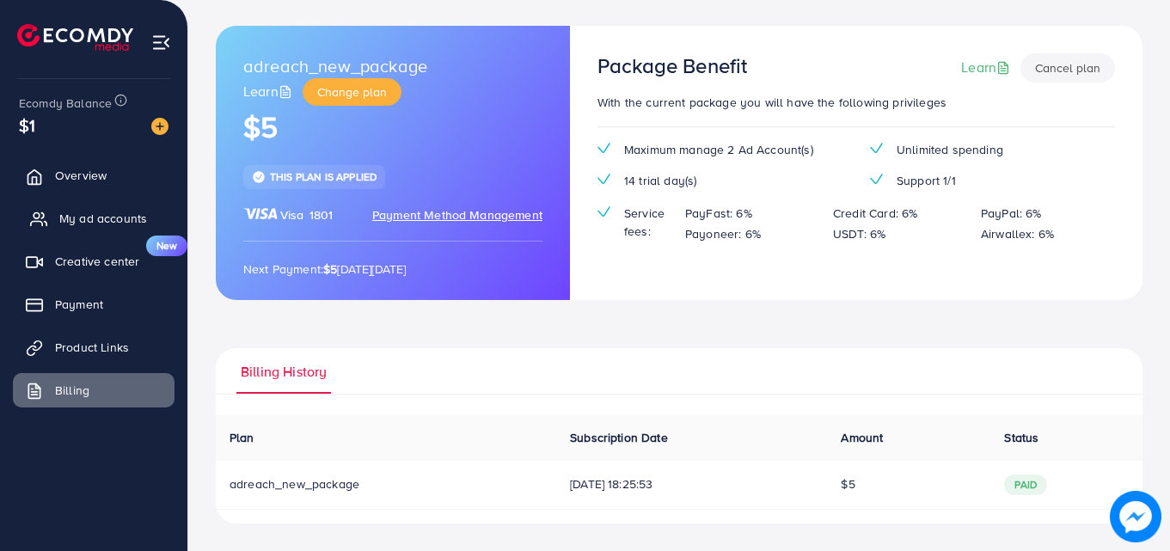
click at [97, 230] on link "My ad accounts" at bounding box center [94, 218] width 162 height 34
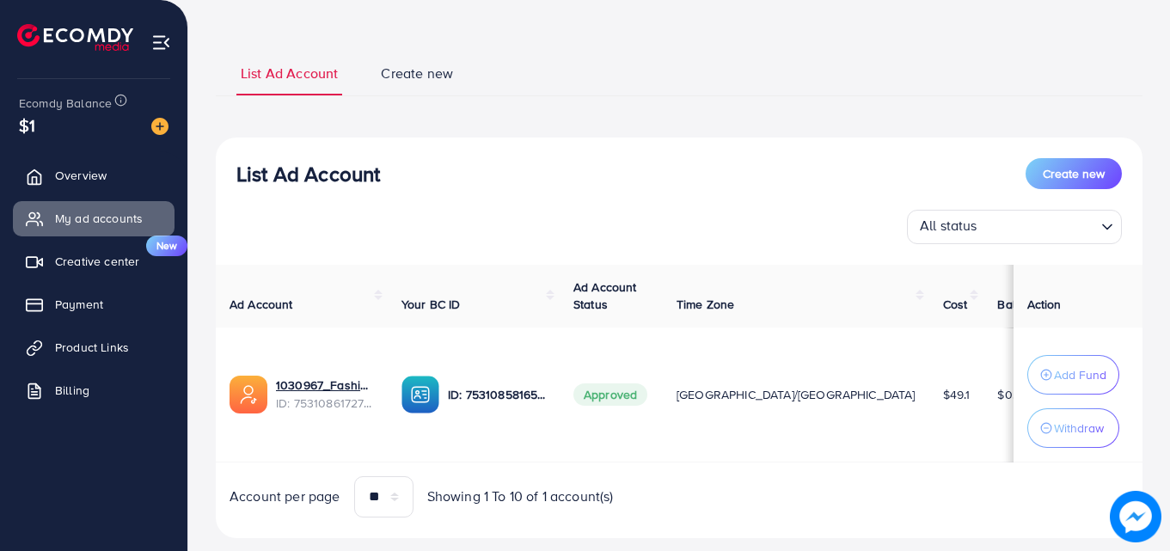
scroll to position [113, 0]
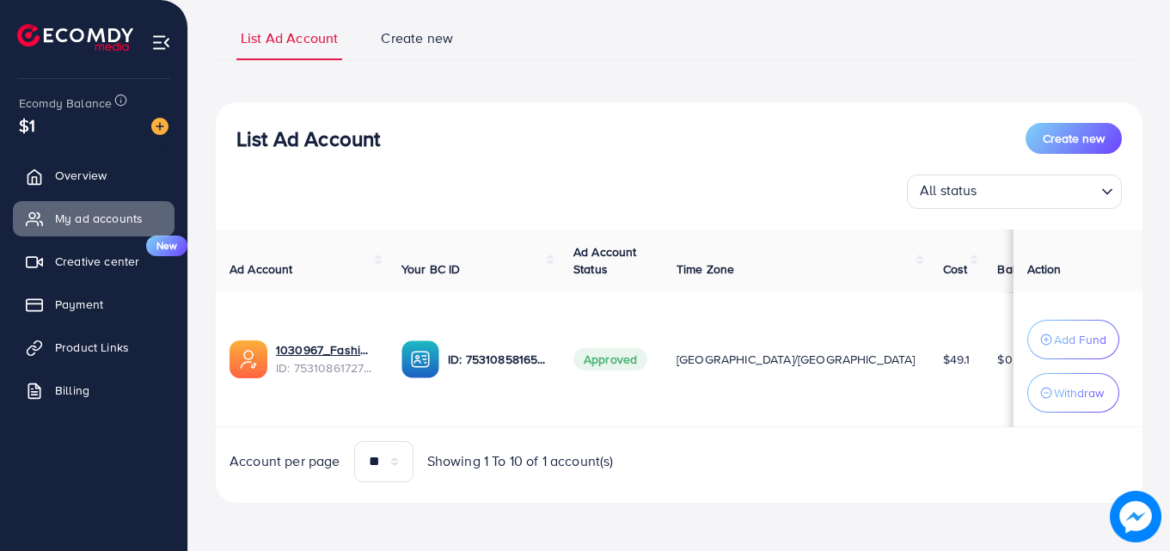
click at [175, 40] on div at bounding box center [94, 30] width 188 height 61
click at [163, 40] on img at bounding box center [161, 43] width 20 height 20
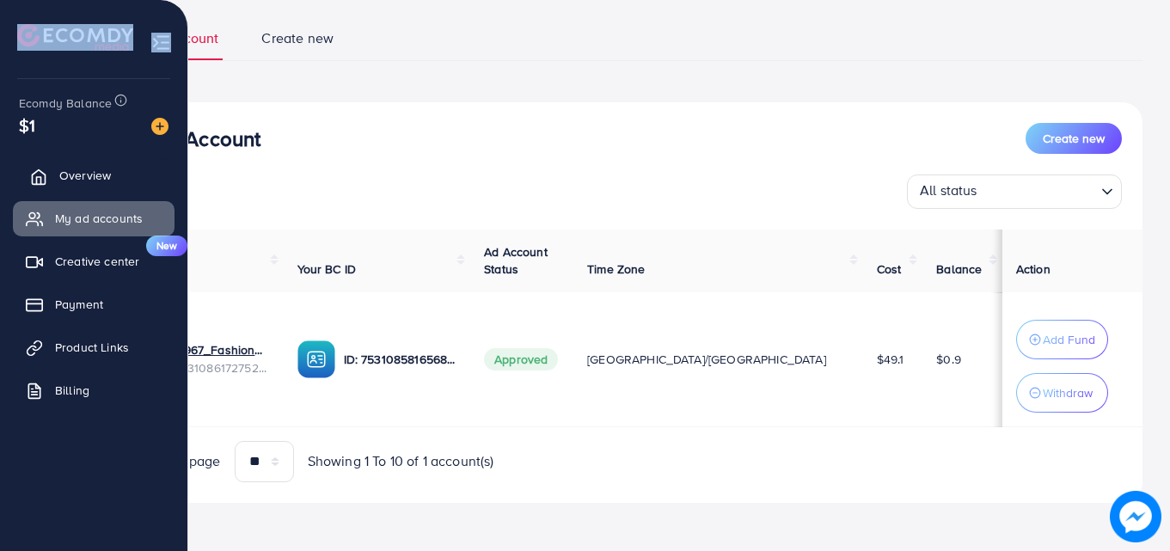
click at [78, 179] on span "Overview" at bounding box center [85, 175] width 52 height 17
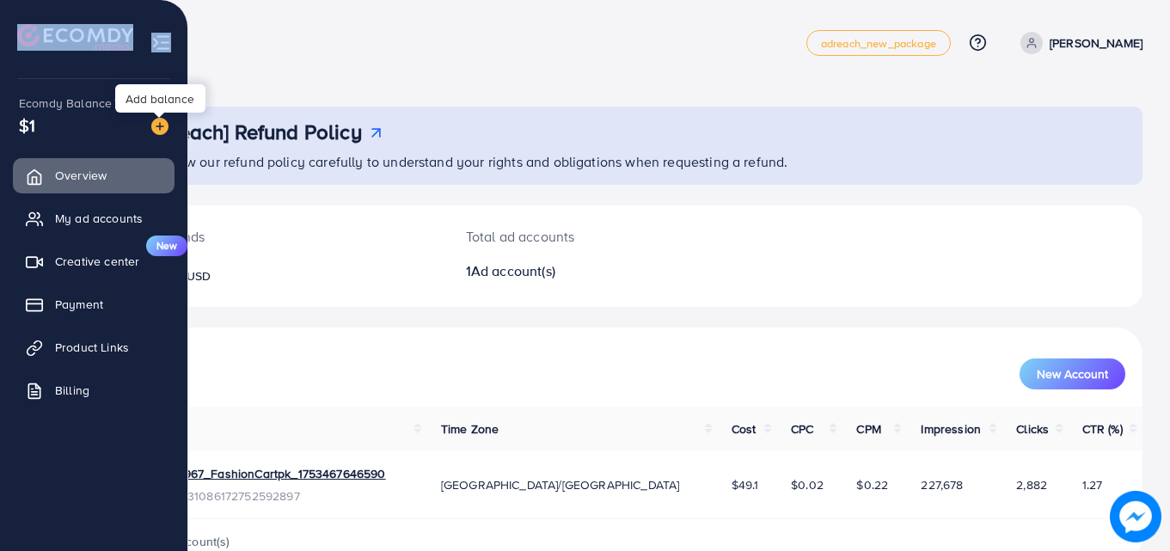
click at [153, 120] on img at bounding box center [159, 126] width 17 height 17
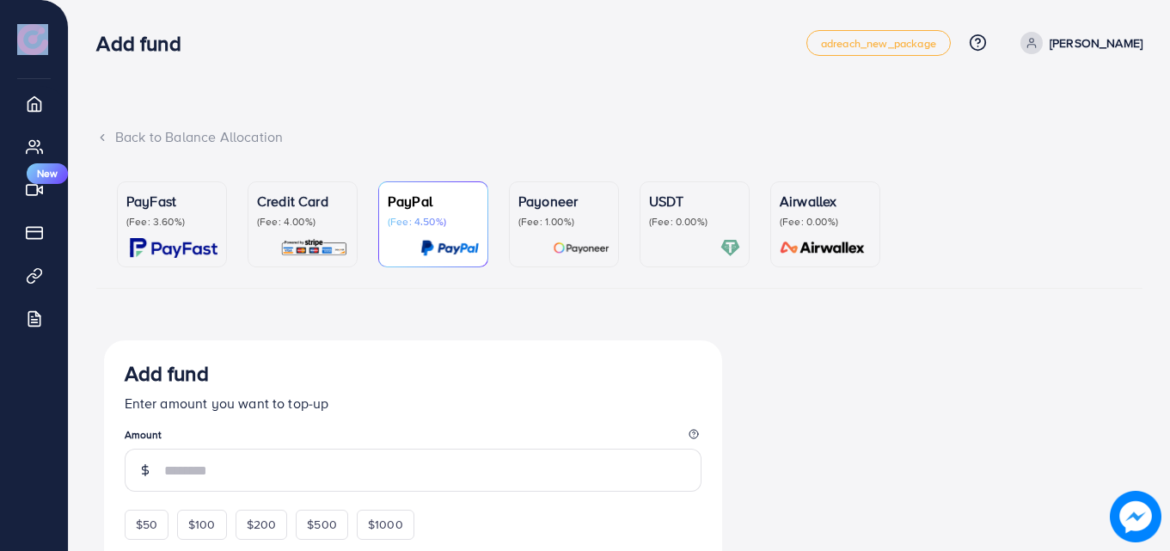
click at [307, 222] on p "(Fee: 4.00%)" at bounding box center [302, 222] width 91 height 14
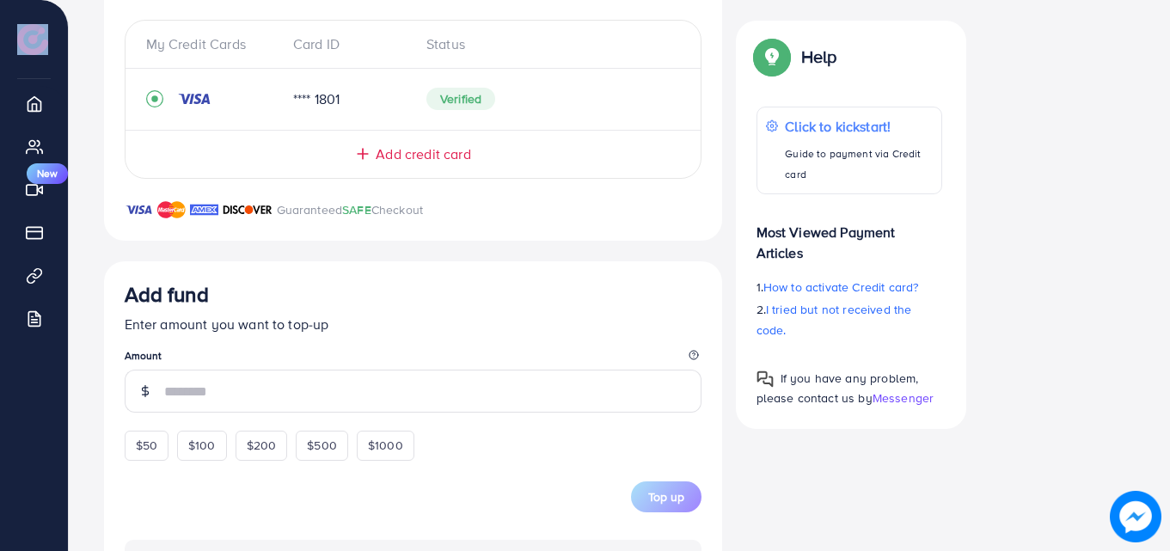
scroll to position [513, 0]
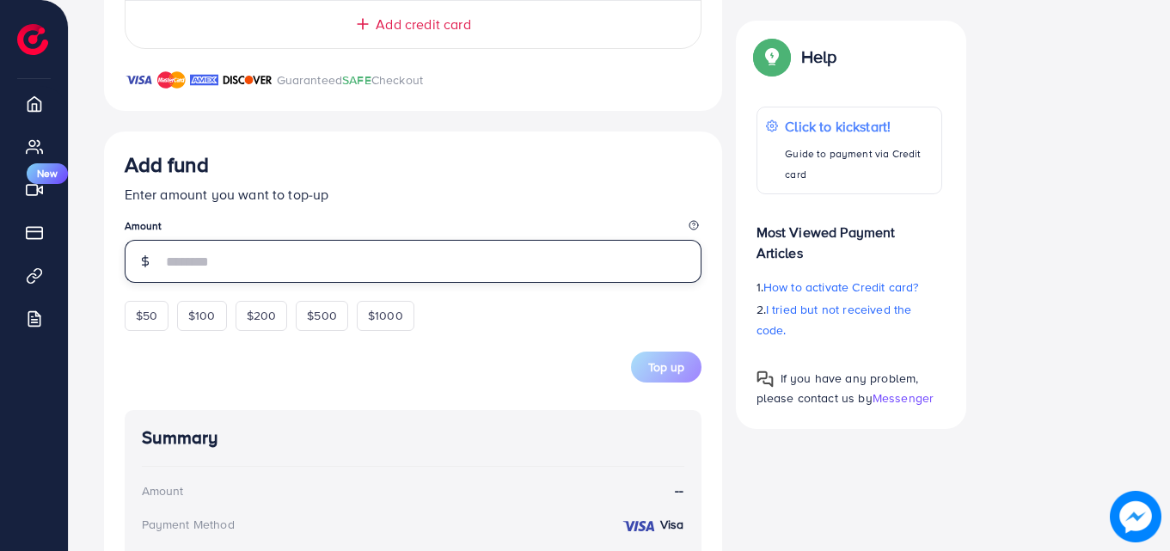
click at [431, 262] on input "number" at bounding box center [432, 261] width 537 height 43
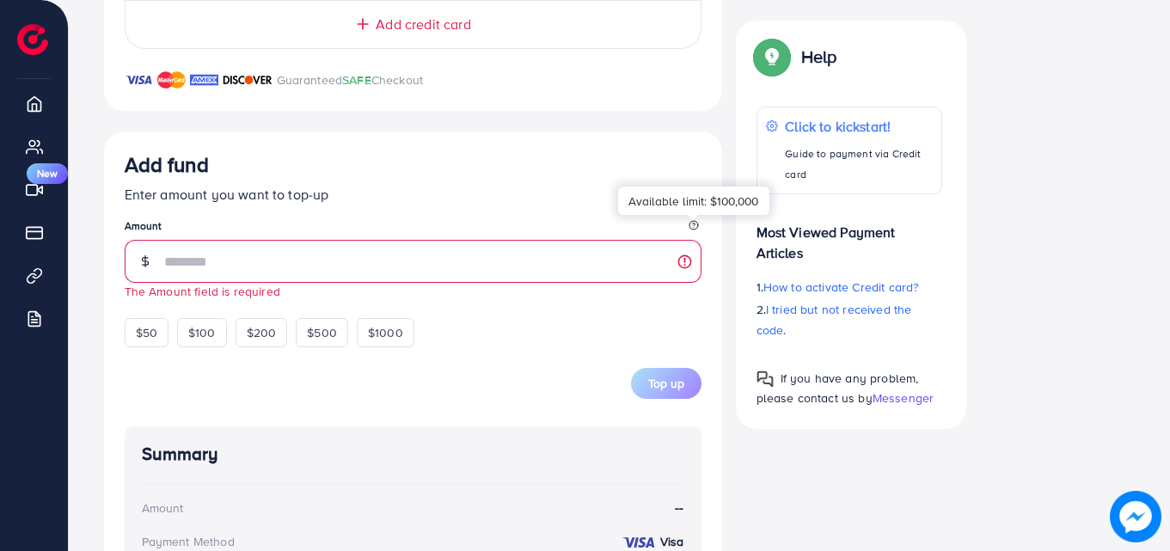
click at [697, 227] on icon at bounding box center [694, 225] width 10 height 10
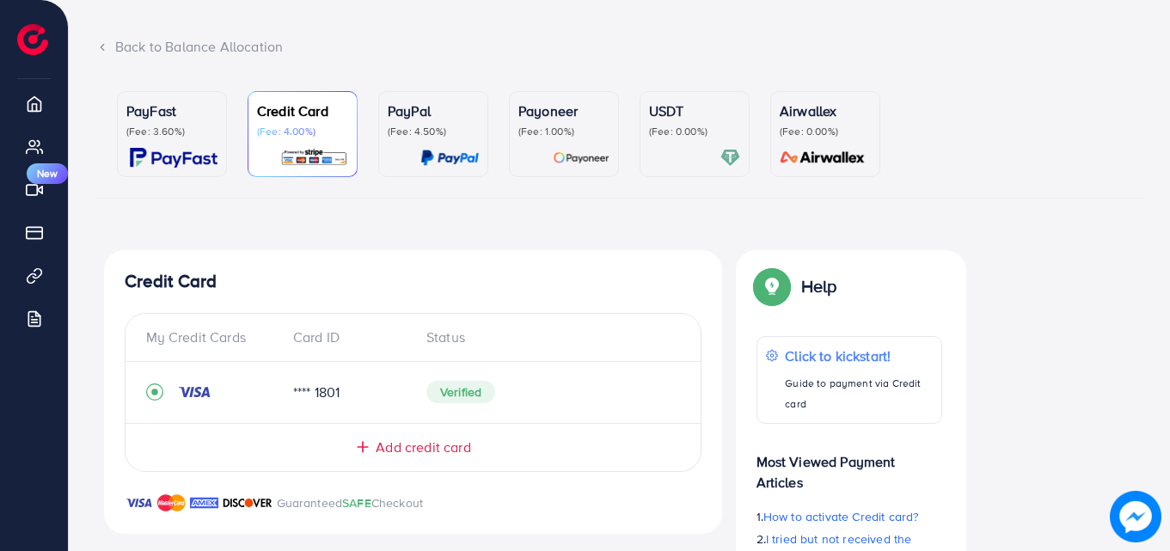
scroll to position [0, 0]
